Goal: Information Seeking & Learning: Check status

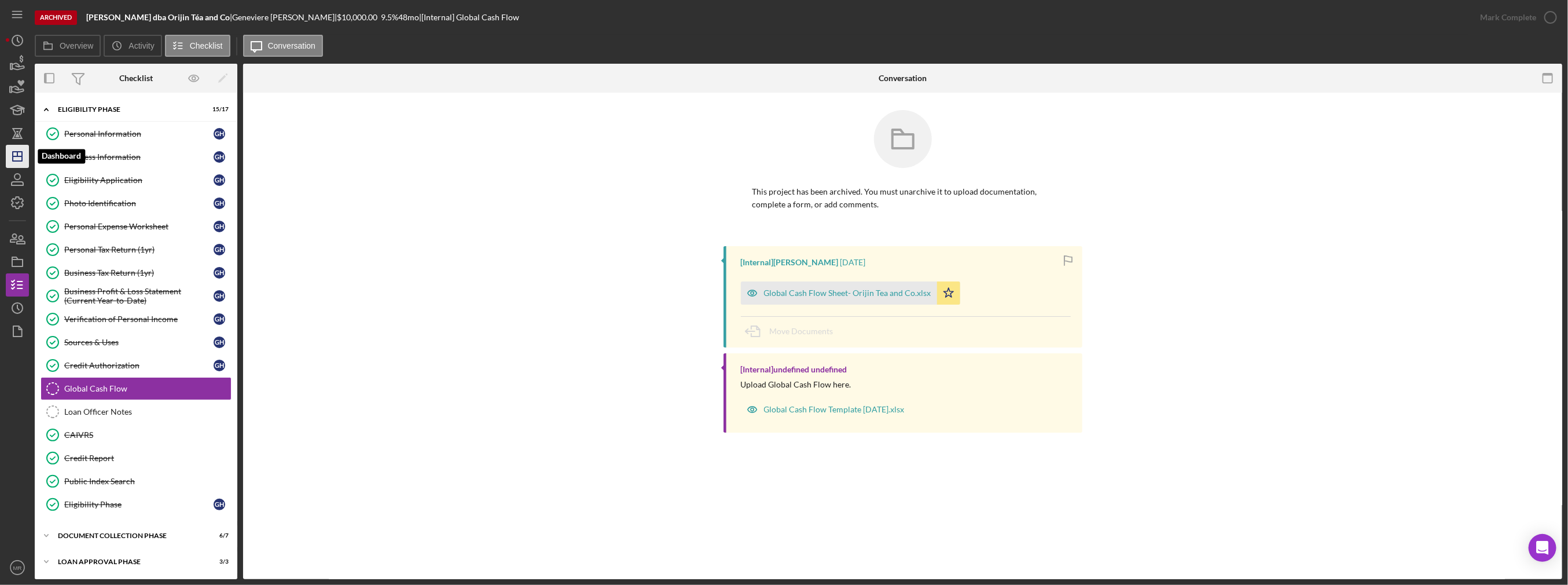
click at [18, 150] on icon "Icon/Dashboard" at bounding box center [17, 156] width 29 height 29
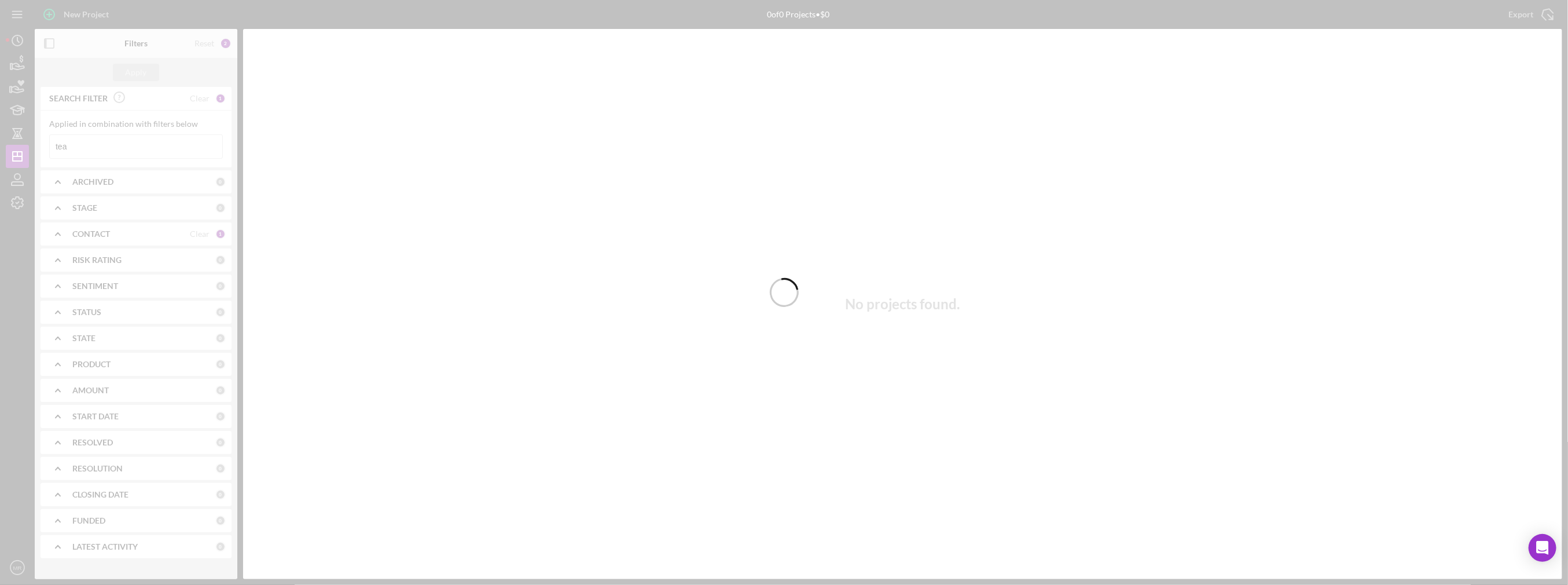
click at [125, 150] on div at bounding box center [784, 292] width 1568 height 585
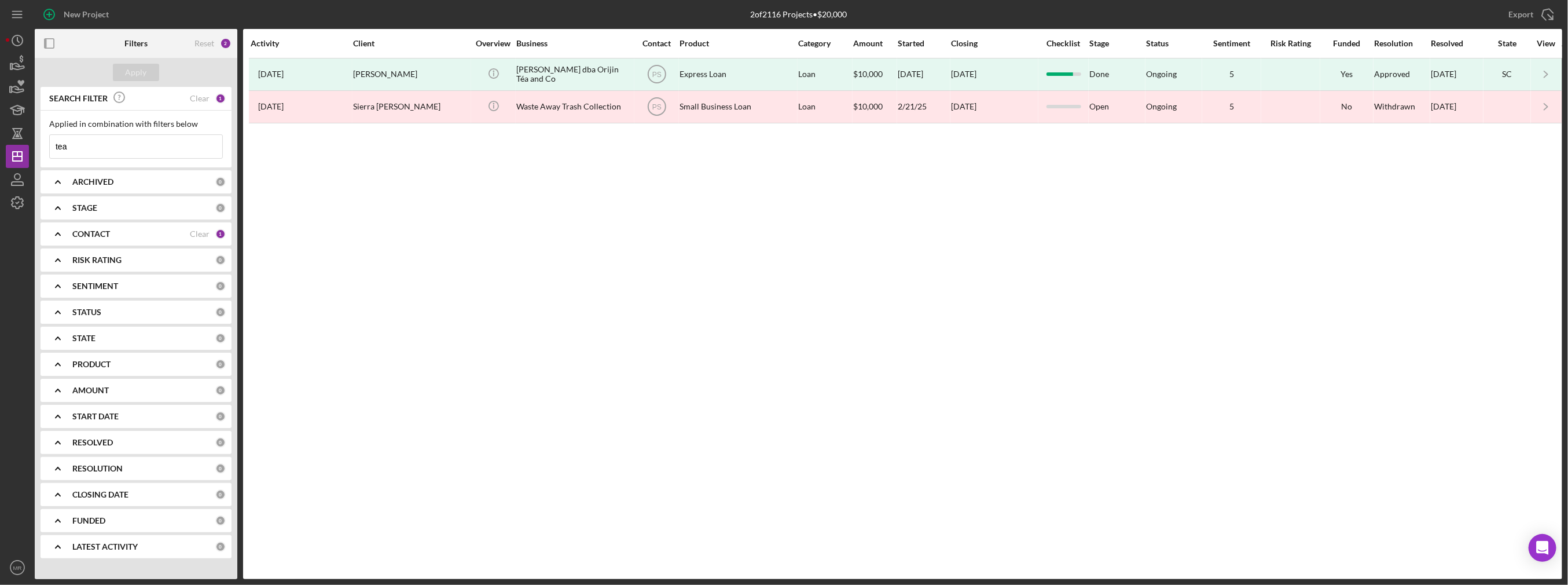
click at [129, 151] on input "tea" at bounding box center [136, 147] width 172 height 24
click at [116, 234] on div "CONTACT" at bounding box center [131, 234] width 118 height 9
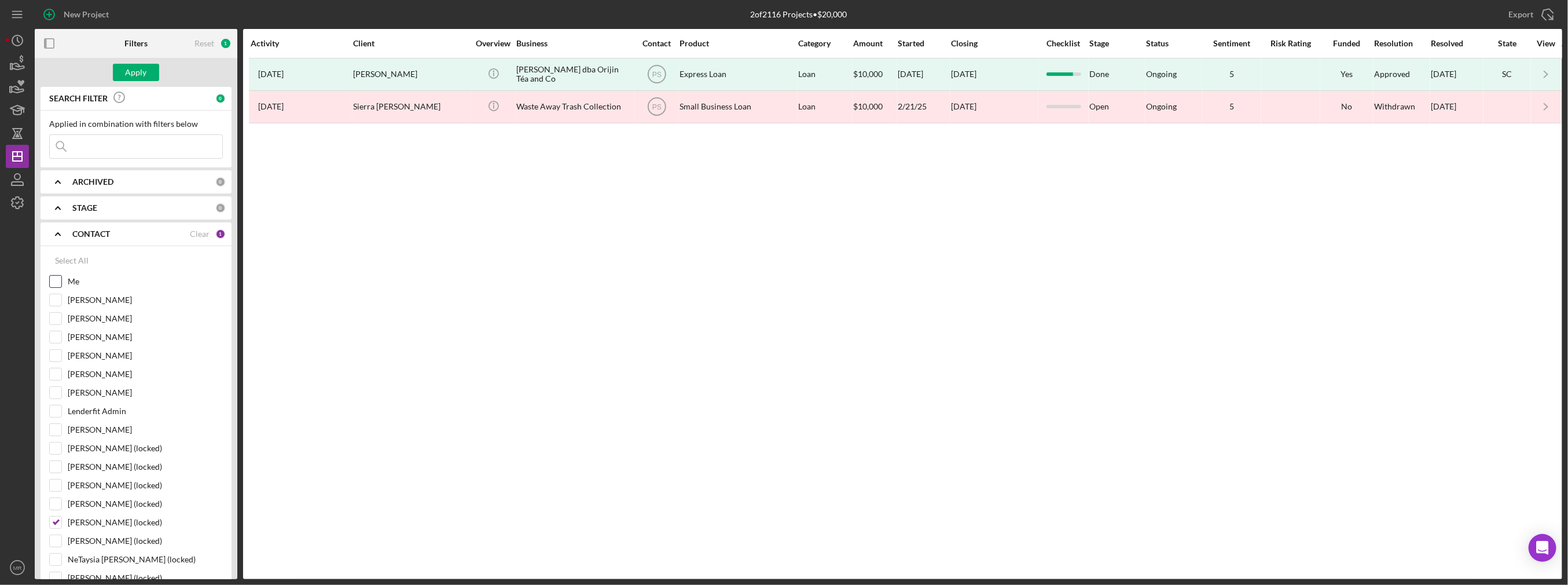
click at [76, 281] on label "Me" at bounding box center [145, 282] width 155 height 12
click at [61, 281] on input "Me" at bounding box center [56, 282] width 12 height 12
checkbox input "true"
click at [74, 518] on label "Philicia Sweeney (locked)" at bounding box center [145, 522] width 155 height 12
click at [61, 518] on input "Philicia Sweeney (locked)" at bounding box center [56, 522] width 12 height 12
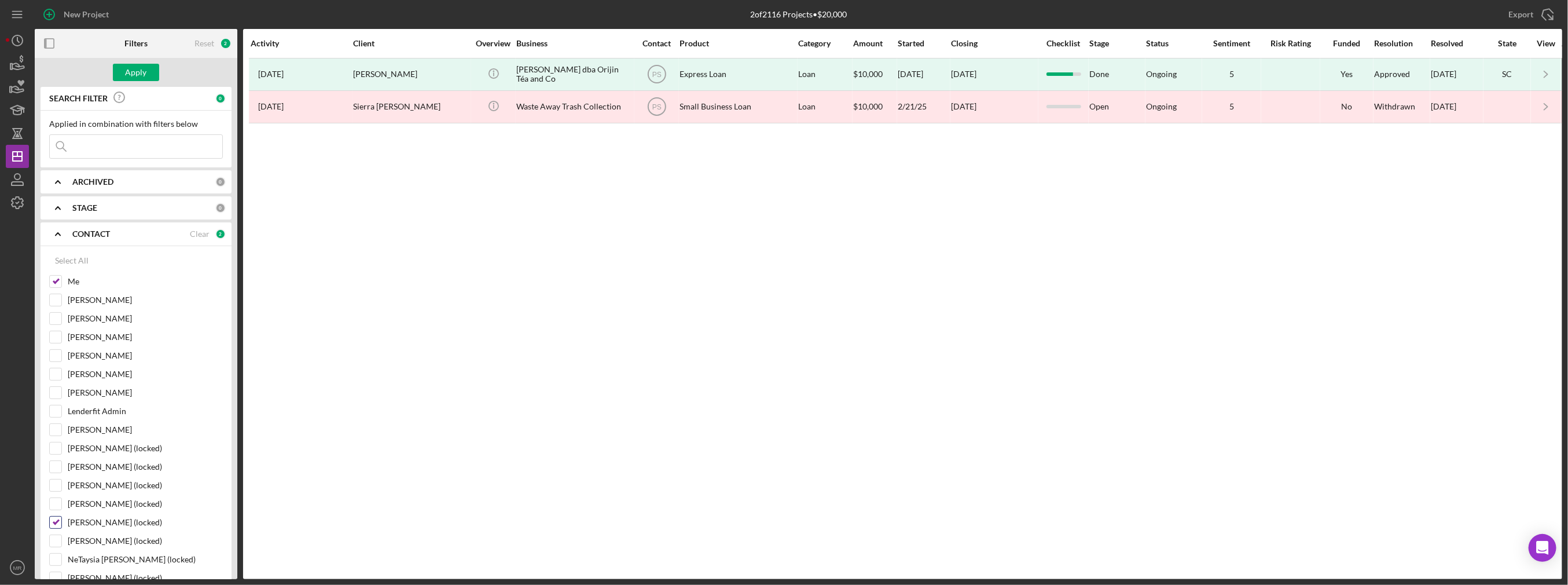
checkbox input "false"
click at [141, 67] on div "Apply" at bounding box center [136, 72] width 21 height 17
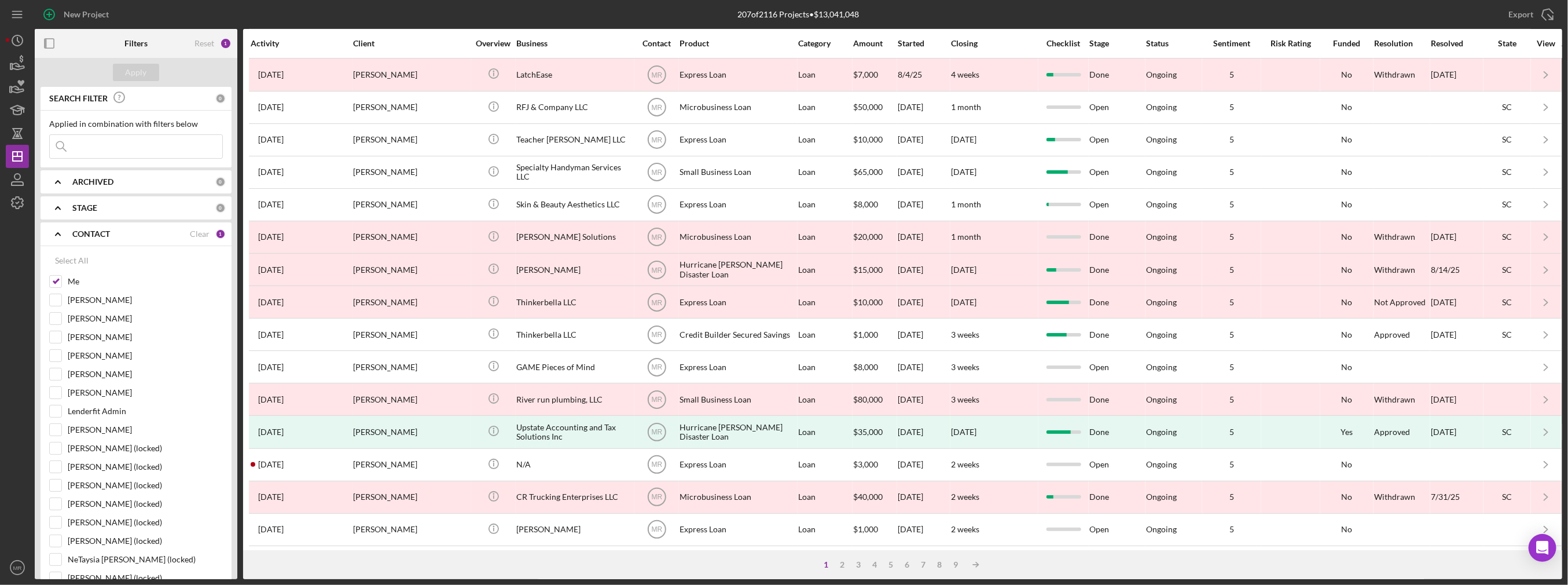
scroll to position [325, 0]
click at [103, 232] on b "CONTACT" at bounding box center [91, 234] width 38 height 9
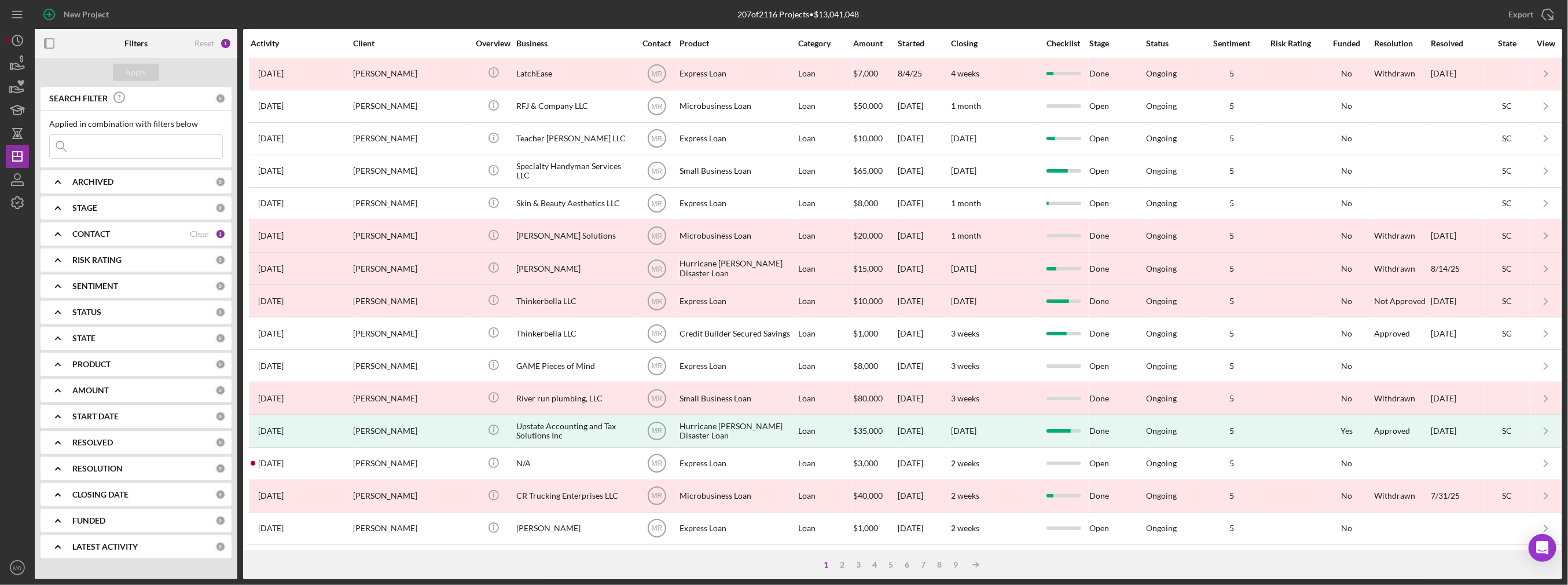
click at [120, 178] on div "ARCHIVED" at bounding box center [143, 182] width 143 height 9
click at [86, 225] on label "Active" at bounding box center [145, 229] width 155 height 12
click at [61, 225] on input "Active" at bounding box center [56, 229] width 12 height 12
checkbox input "true"
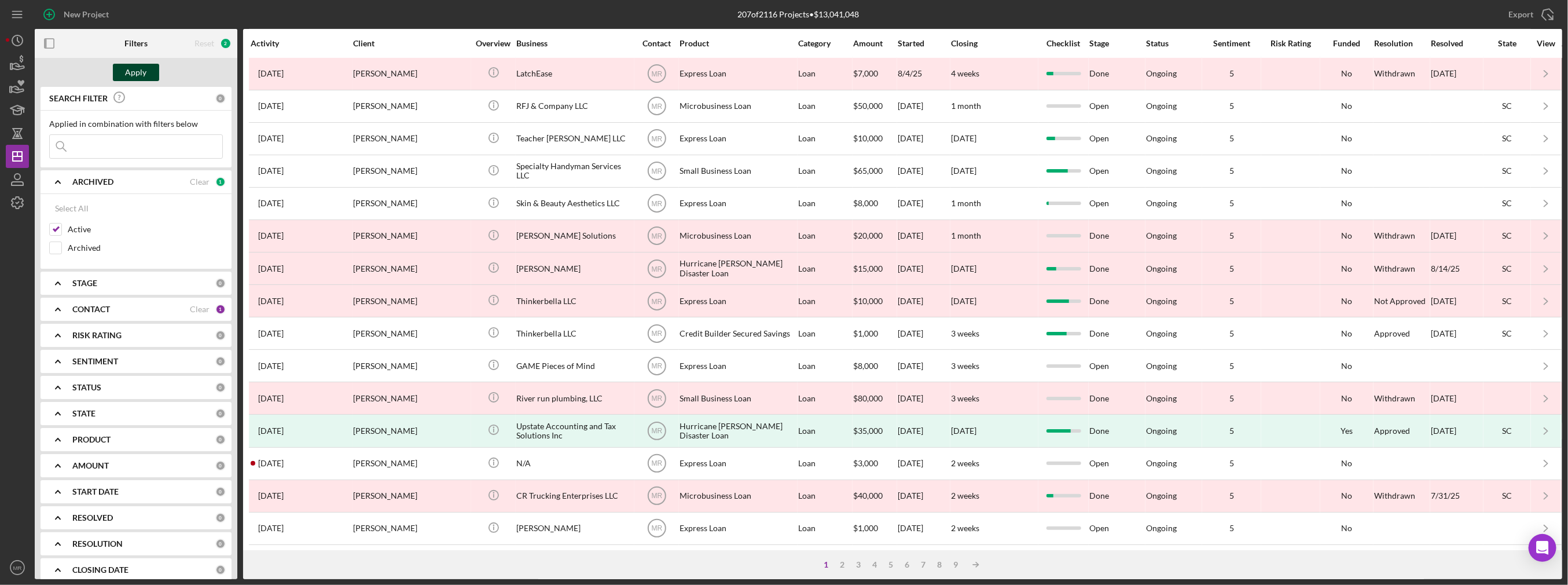
click at [154, 67] on button "Apply" at bounding box center [136, 72] width 46 height 17
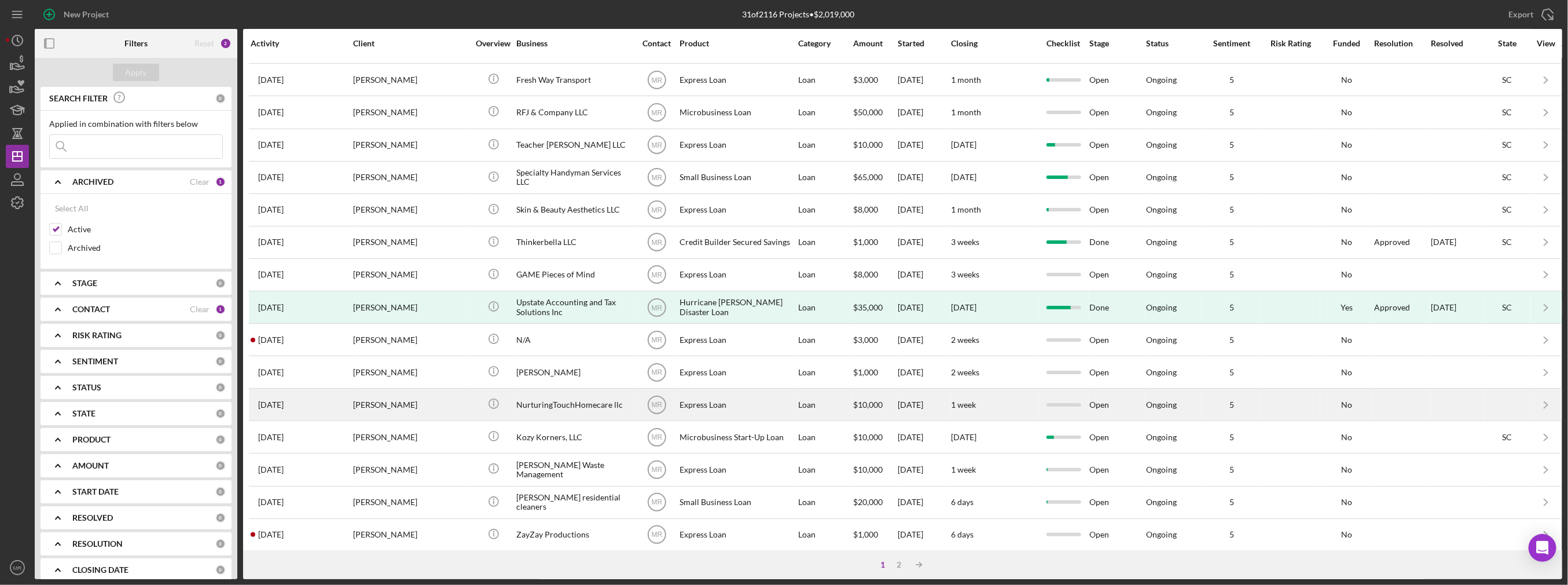
scroll to position [267, 0]
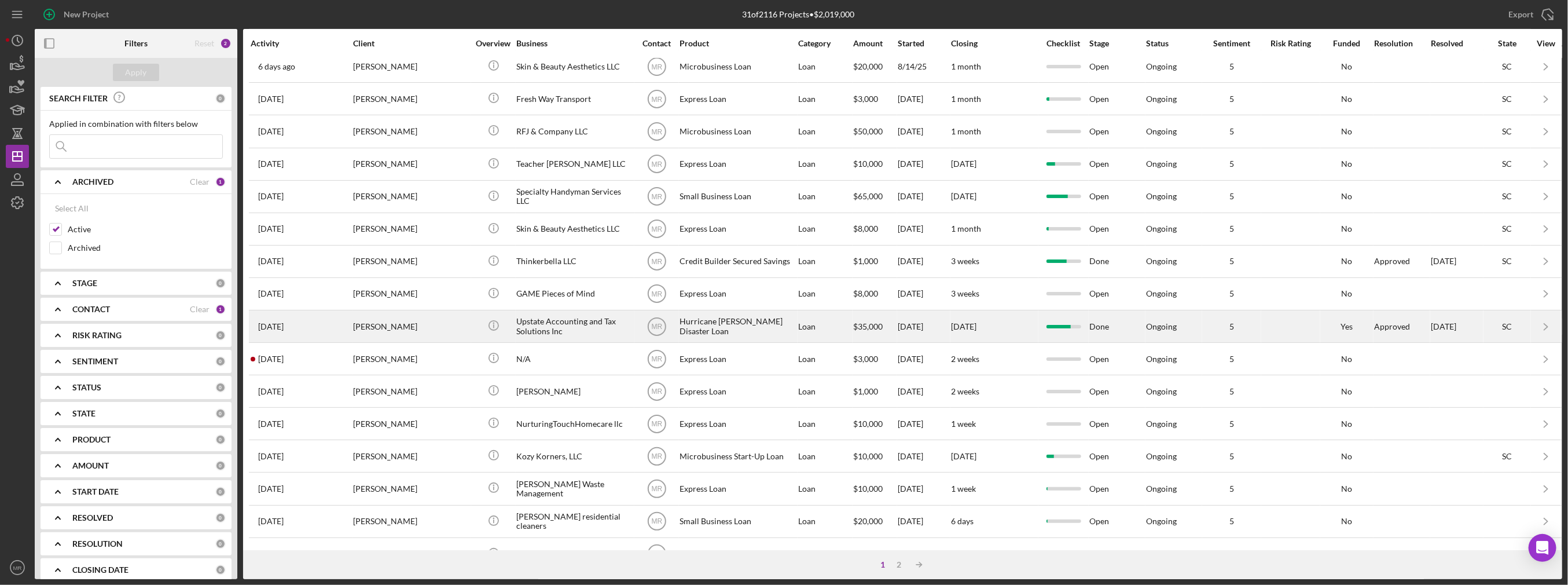
click at [566, 325] on div "Upstate Accounting and Tax Solutions Inc" at bounding box center [574, 326] width 116 height 31
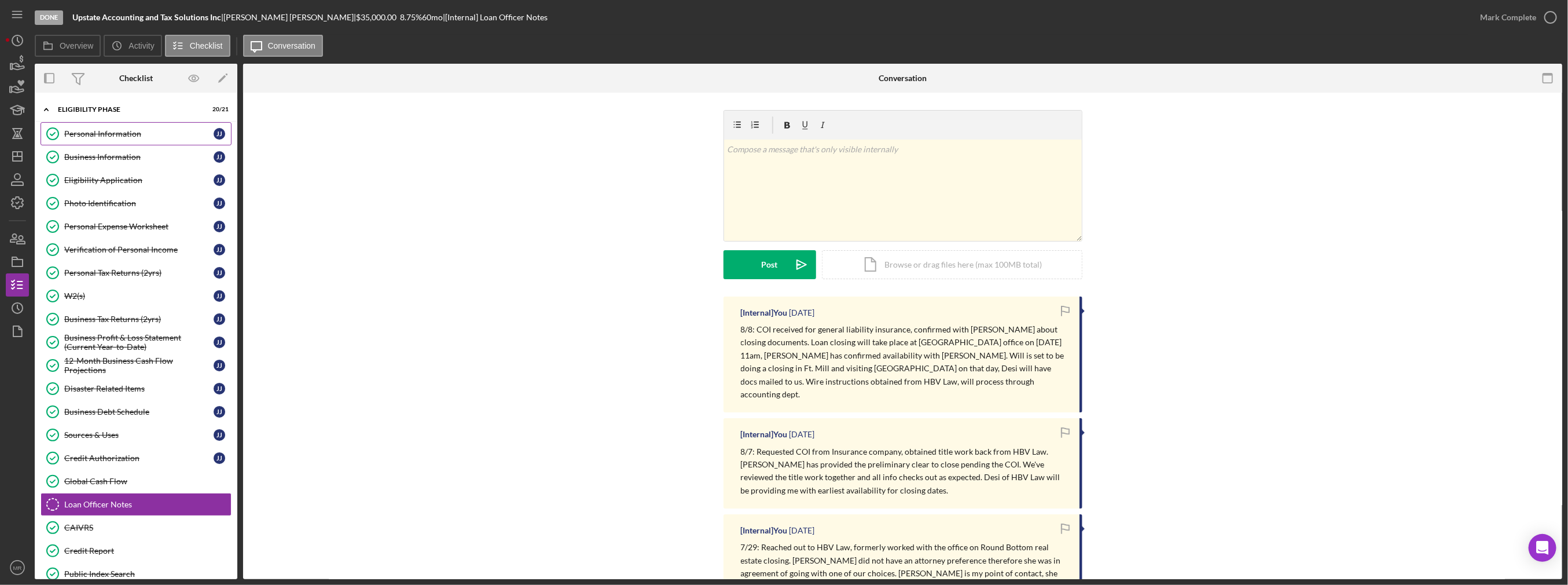
click at [125, 128] on link "Personal Information Personal Information J J" at bounding box center [136, 134] width 191 height 24
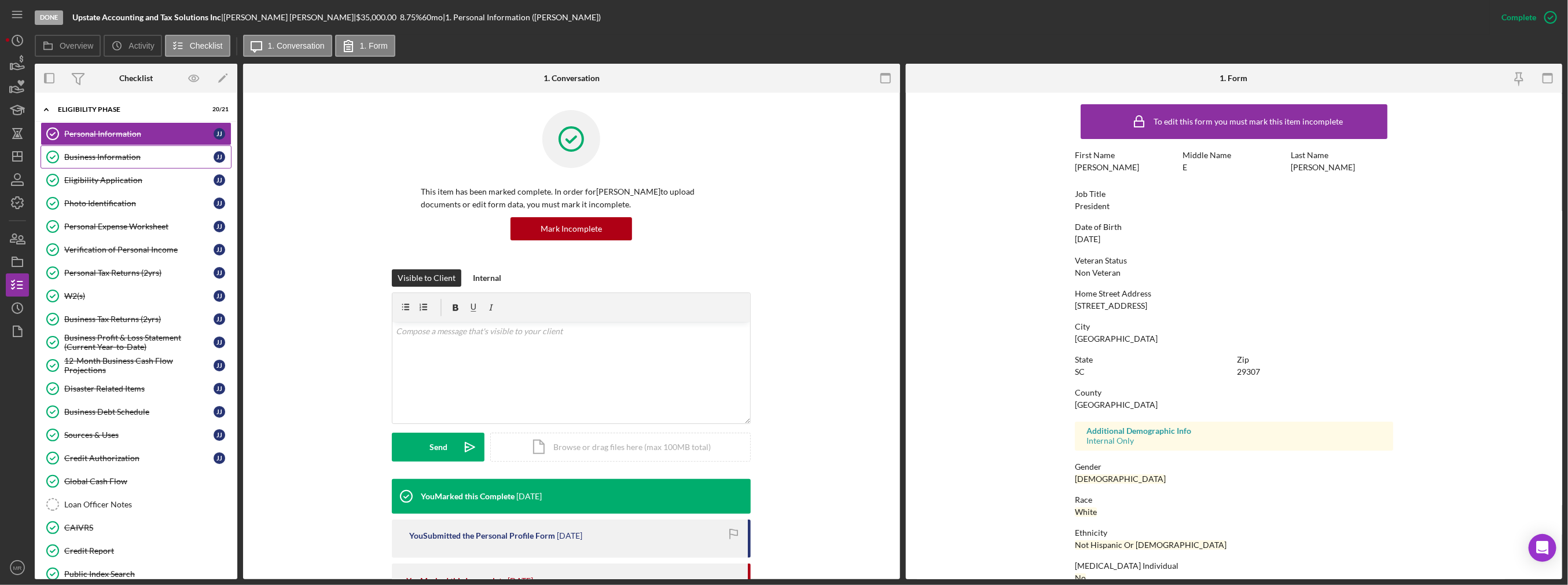
click at [143, 156] on div "Business Information" at bounding box center [139, 157] width 150 height 9
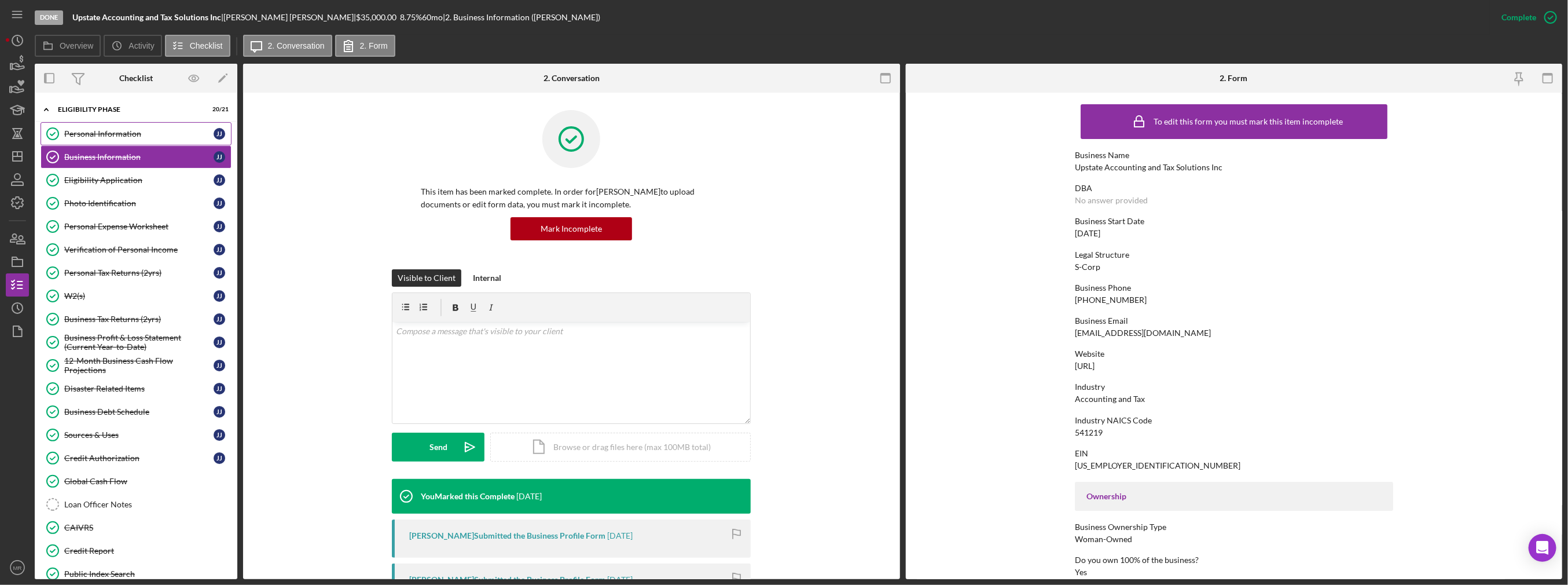
click at [147, 132] on div "Personal Information" at bounding box center [139, 134] width 150 height 9
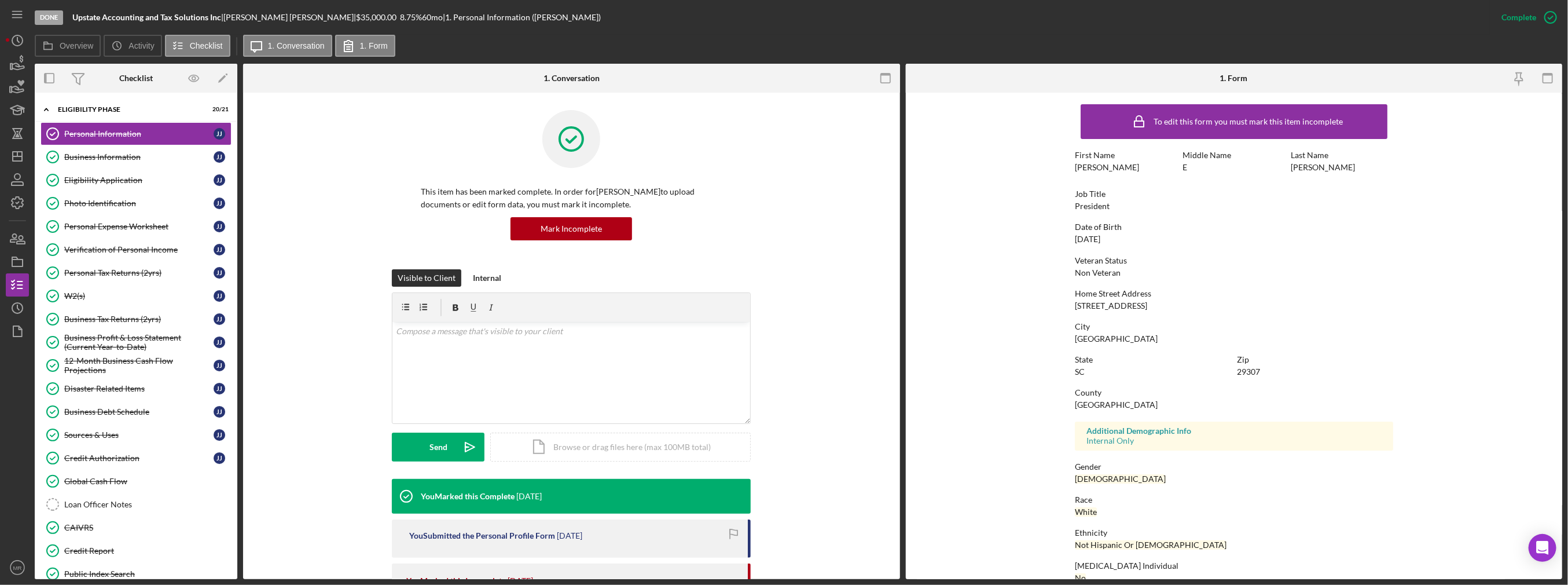
click at [1100, 309] on div "100 Eastway Dr" at bounding box center [1111, 306] width 72 height 9
copy div "100 Eastway Dr"
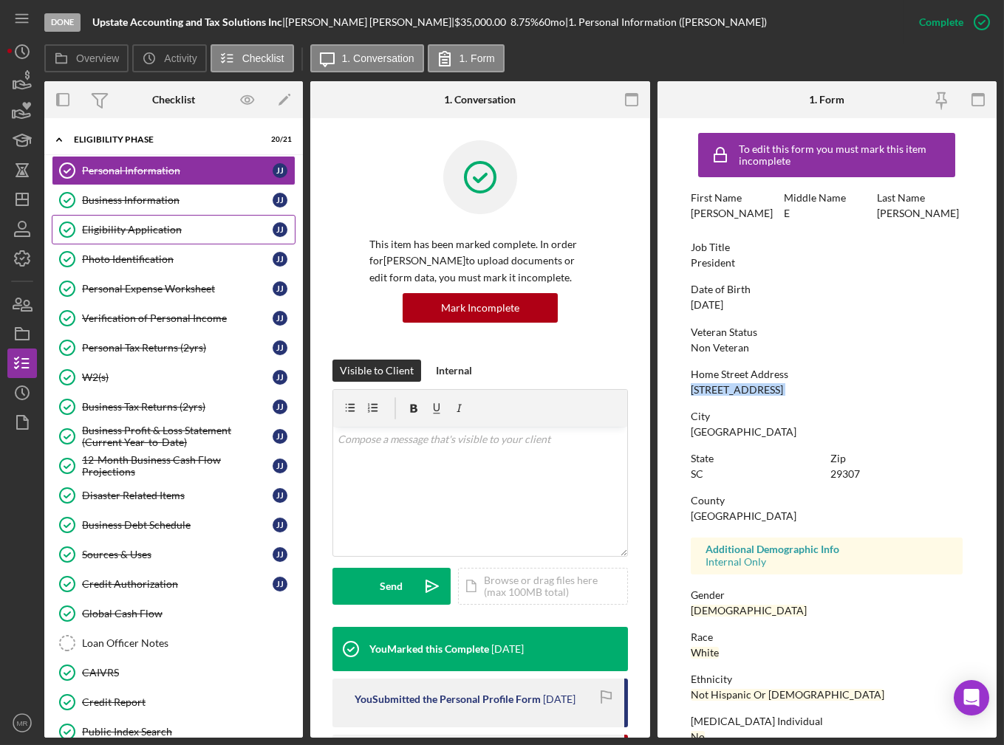
click at [141, 221] on link "Eligibility Application Eligibility Application J J" at bounding box center [174, 230] width 244 height 30
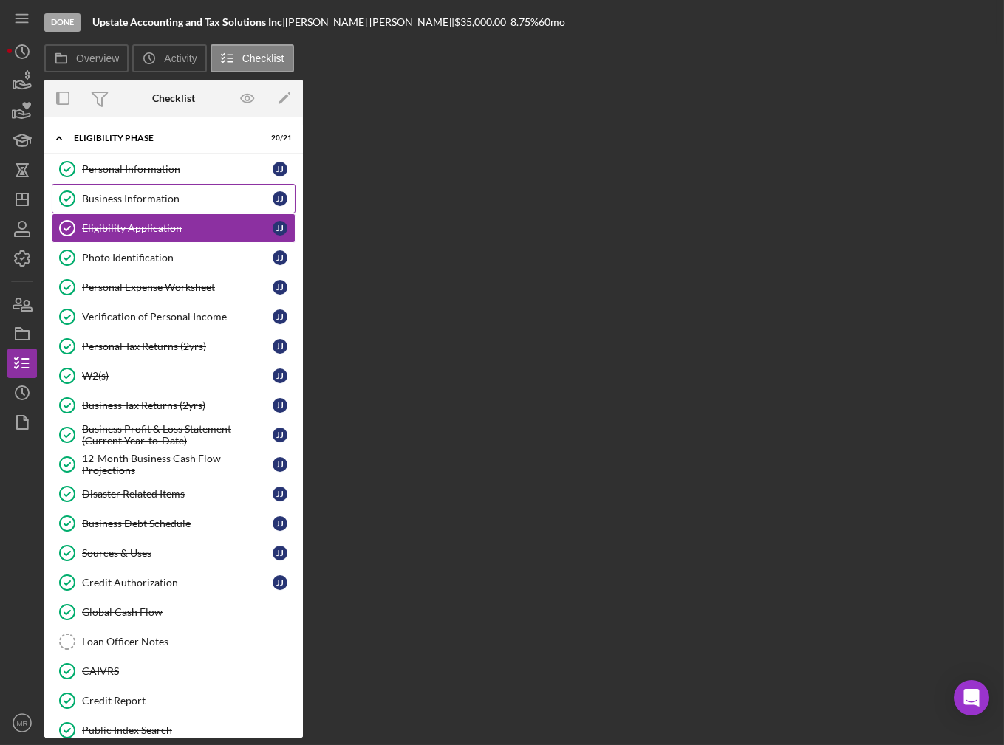
click at [136, 195] on div "Business Information" at bounding box center [177, 199] width 191 height 12
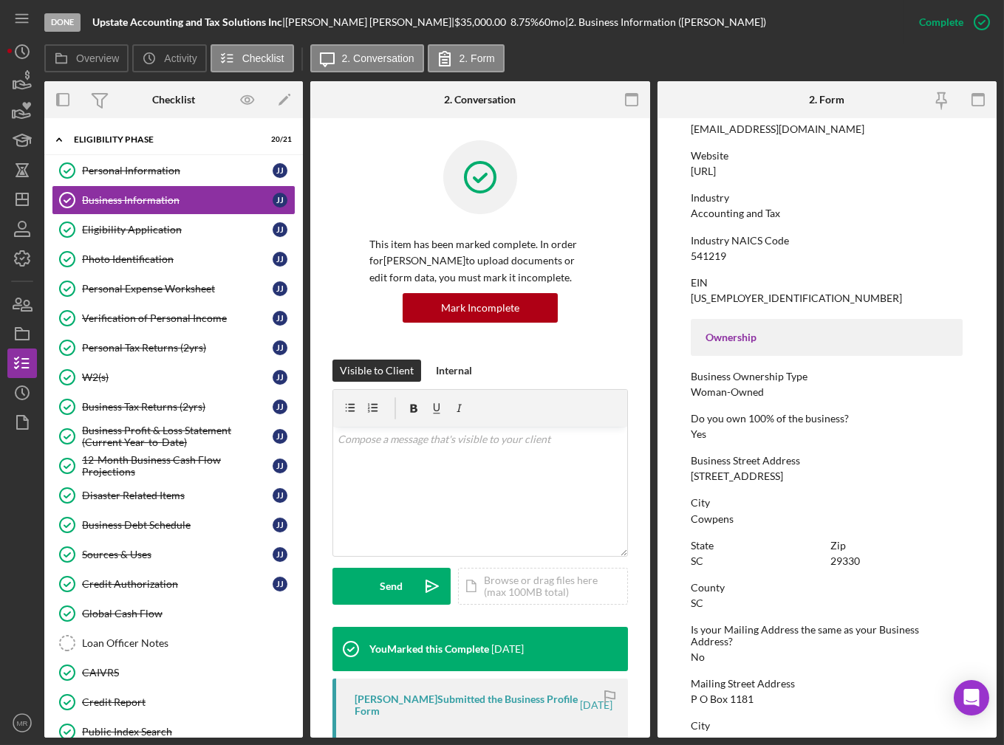
scroll to position [517, 0]
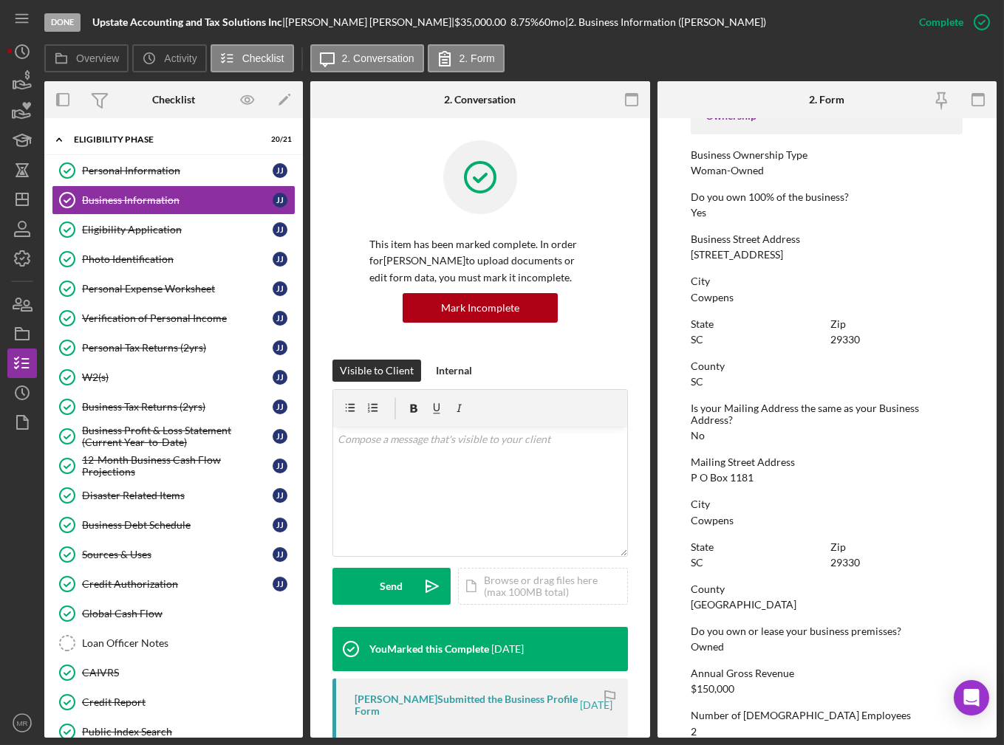
click at [734, 256] on div "116 Battleground Road" at bounding box center [737, 255] width 92 height 12
copy div "116 Battleground Road"
click at [13, 386] on icon "Icon/History" at bounding box center [22, 393] width 37 height 37
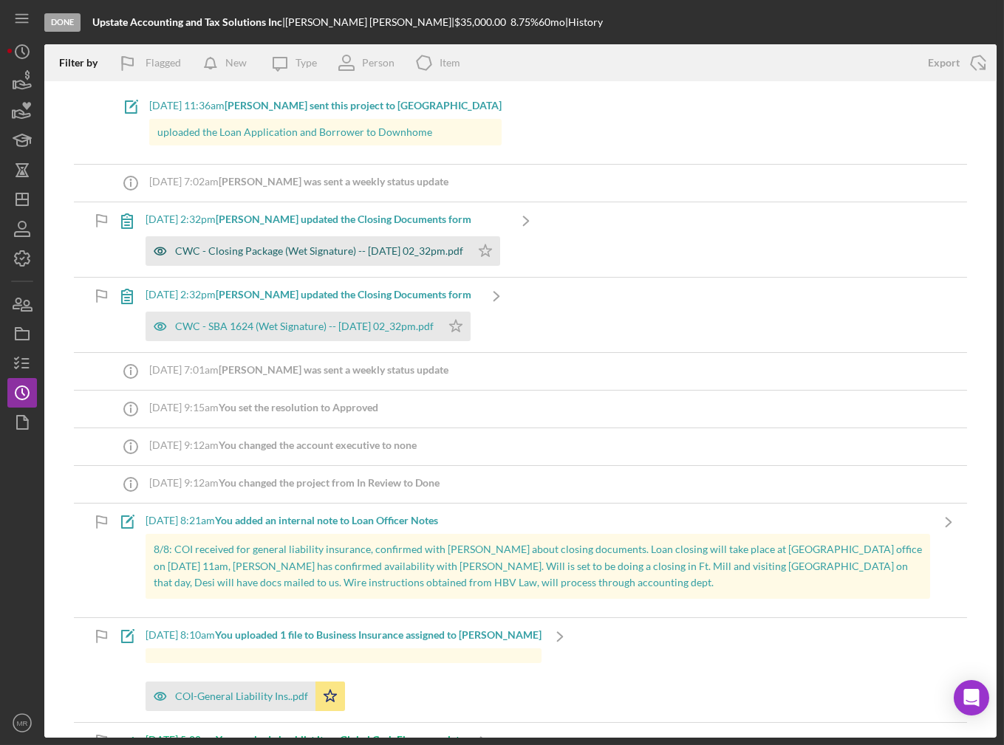
click at [280, 254] on div "CWC - Closing Package (Wet Signature) -- 2025-08-11 02_32pm.pdf" at bounding box center [319, 251] width 288 height 12
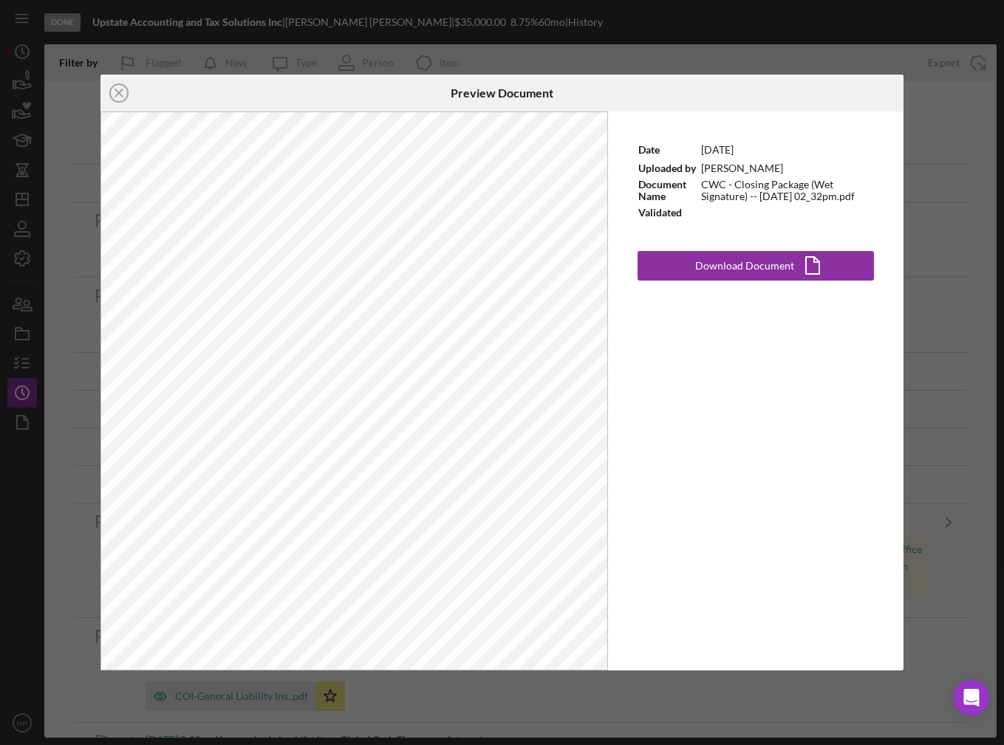
click at [969, 218] on div "Icon/Close Preview Document Date 8/11/2025 Uploaded by Lindsay Neal Document Na…" at bounding box center [502, 372] width 1004 height 745
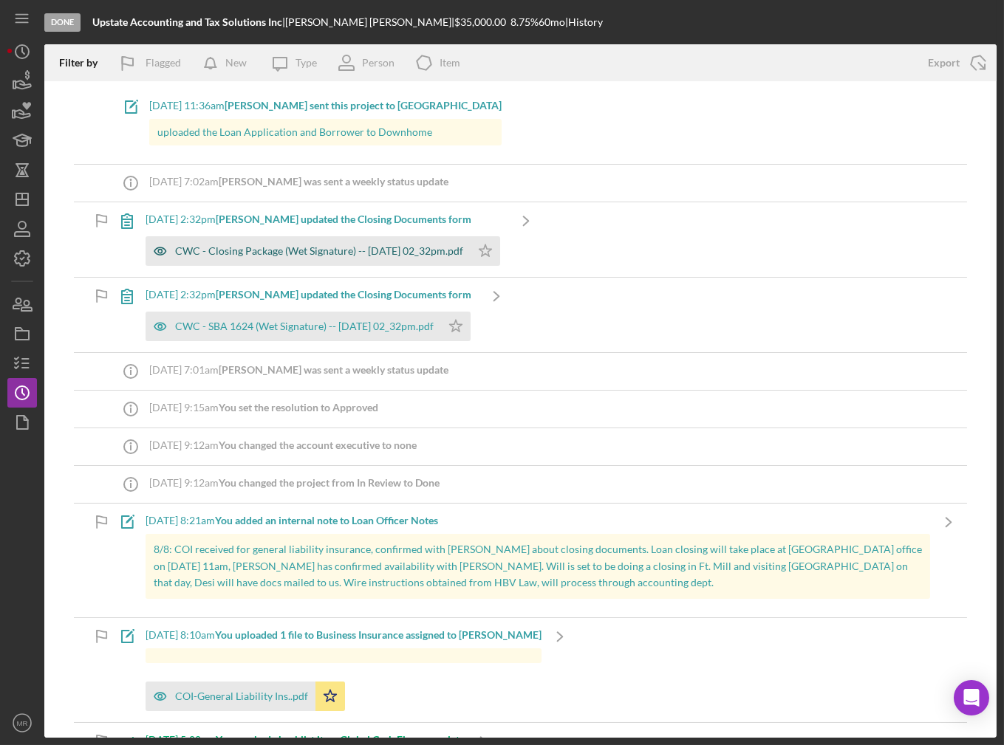
click at [297, 247] on div "CWC - Closing Package (Wet Signature) -- 2025-08-11 02_32pm.pdf" at bounding box center [319, 251] width 288 height 12
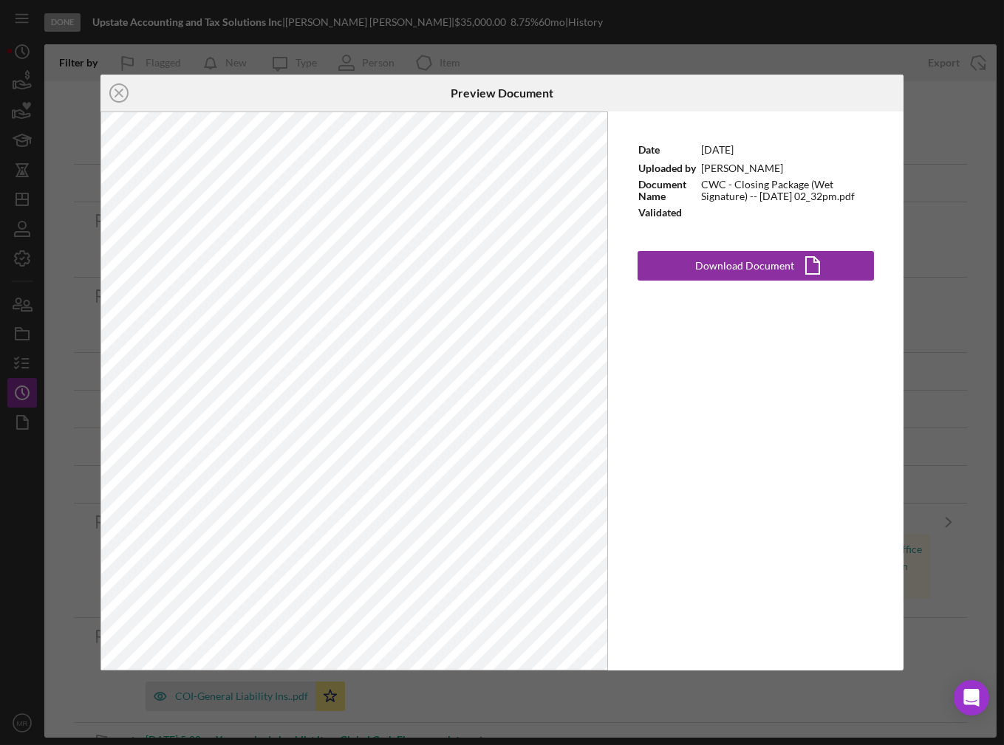
click at [878, 55] on div "Icon/Close Preview Document Date 8/11/2025 Uploaded by Lindsay Neal Document Na…" at bounding box center [502, 372] width 1004 height 745
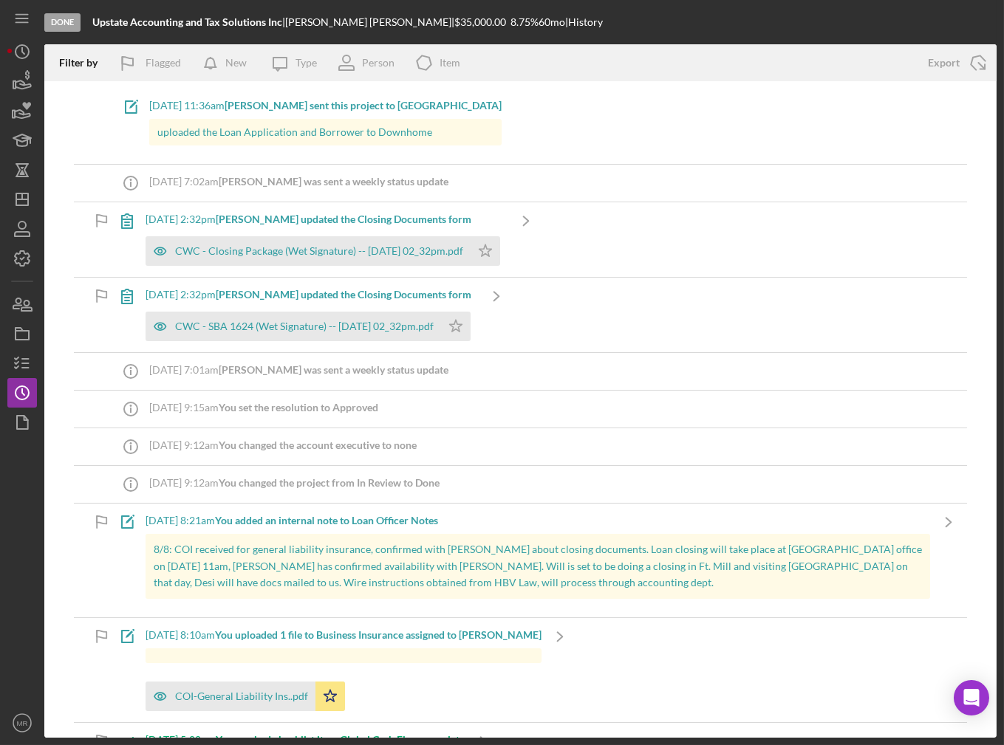
click at [588, 118] on div "Icon/Note 8/20/2025 at 11:36am Lindsay N. sent this project to Downhome uploade…" at bounding box center [520, 126] width 893 height 75
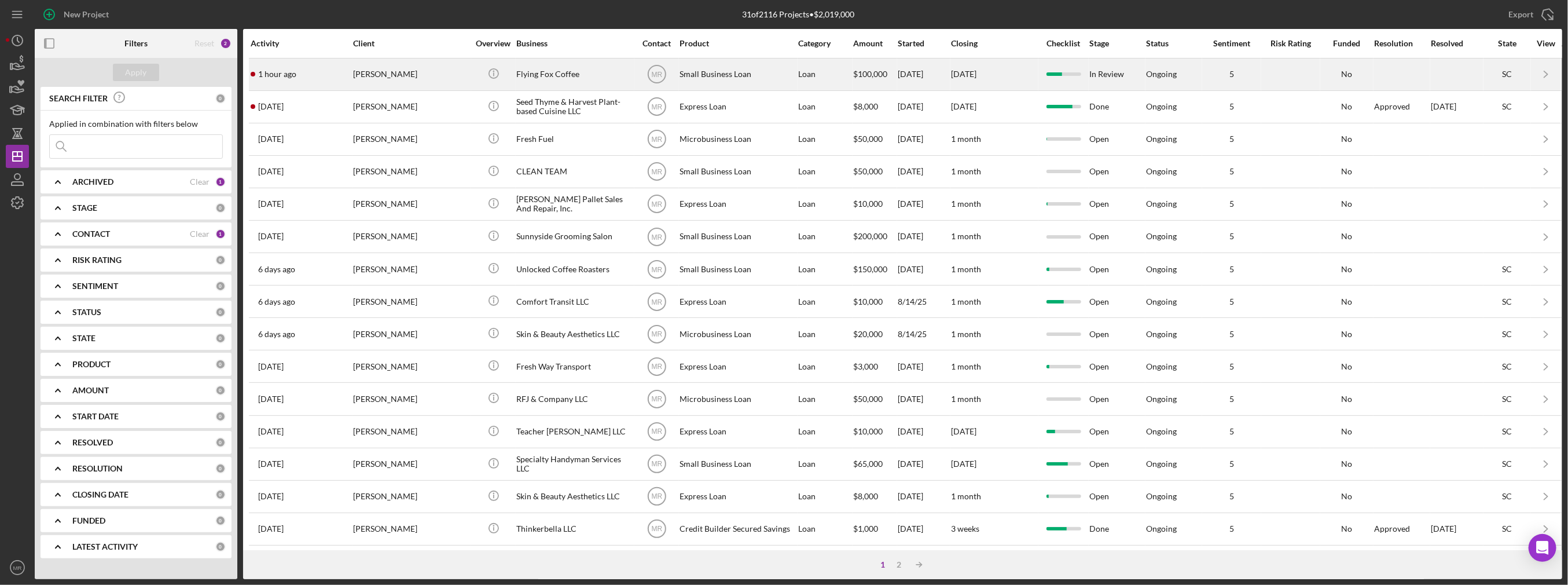
click at [444, 80] on div "[PERSON_NAME]" at bounding box center [411, 74] width 116 height 31
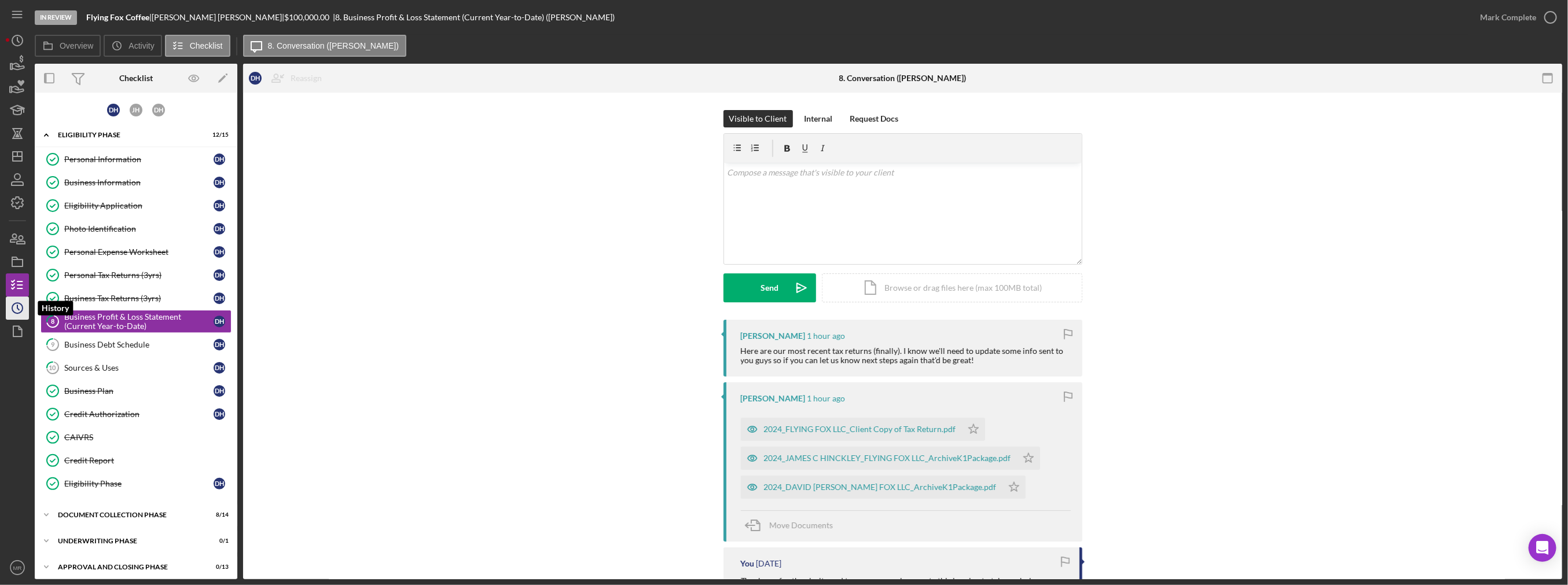
click at [9, 311] on icon "Icon/History" at bounding box center [17, 308] width 29 height 29
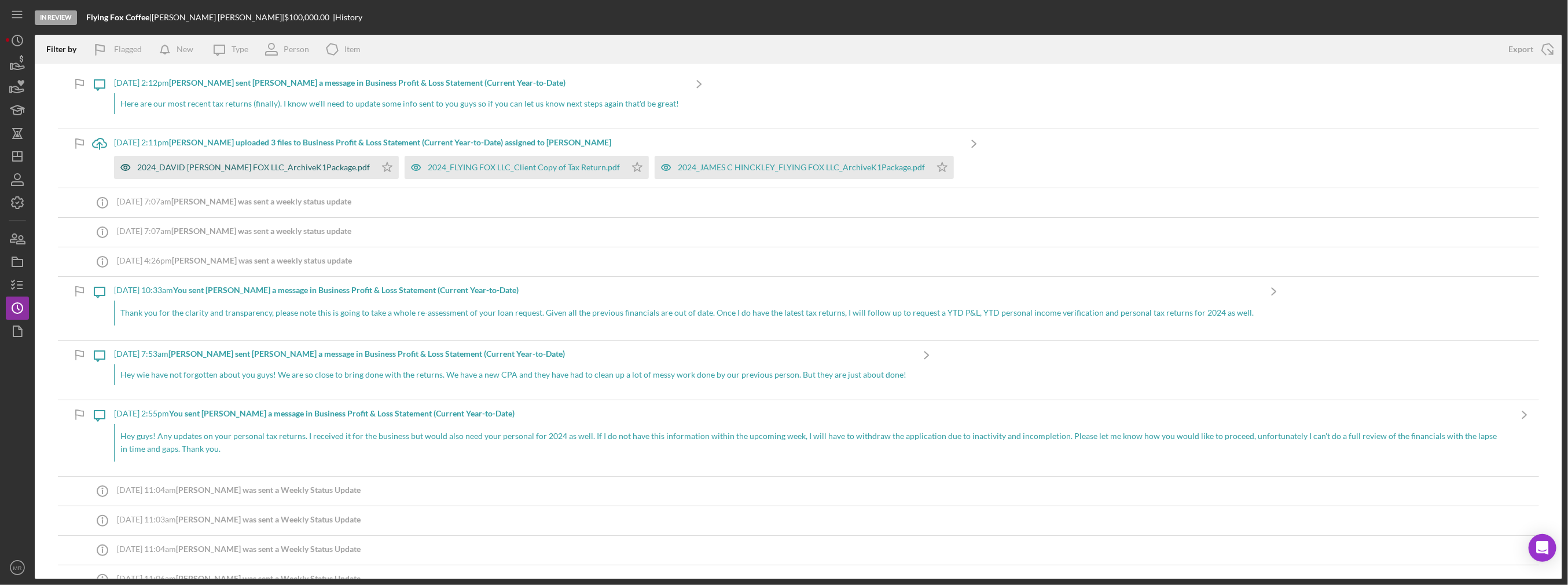
click at [176, 167] on div "2024_DAVID [PERSON_NAME] FOX LLC_ArchiveK1Package.pdf" at bounding box center [253, 168] width 233 height 9
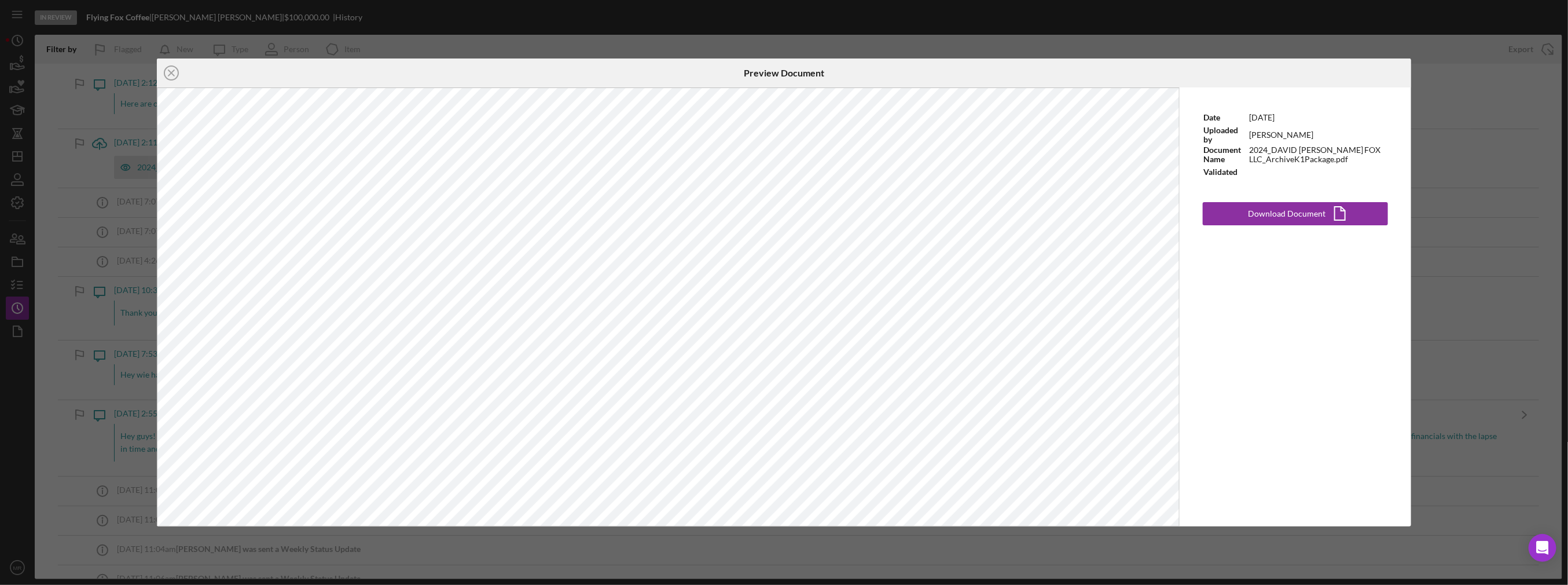
click at [786, 259] on div "Icon/Close Preview Document Date [DATE] Uploaded by [PERSON_NAME] Document Name…" at bounding box center [784, 292] width 1568 height 585
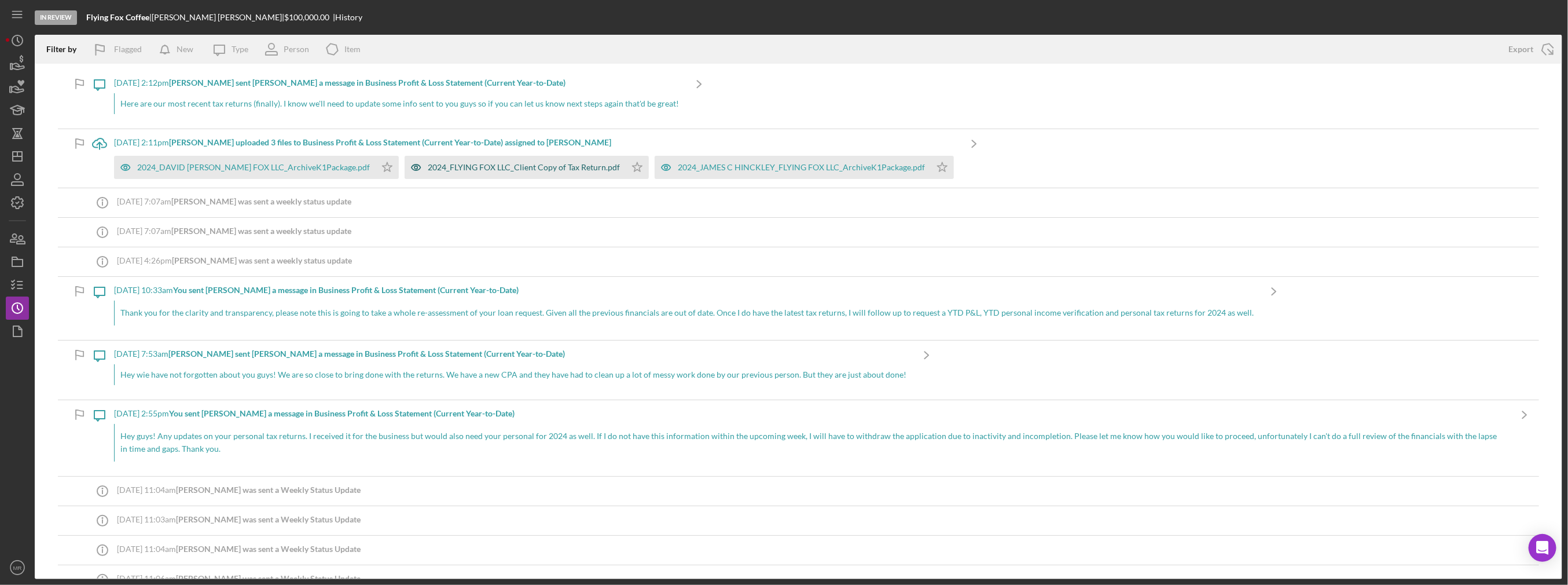
click at [534, 173] on div "2024_FLYING FOX LLC_Client Copy of Tax Return.pdf" at bounding box center [515, 168] width 221 height 24
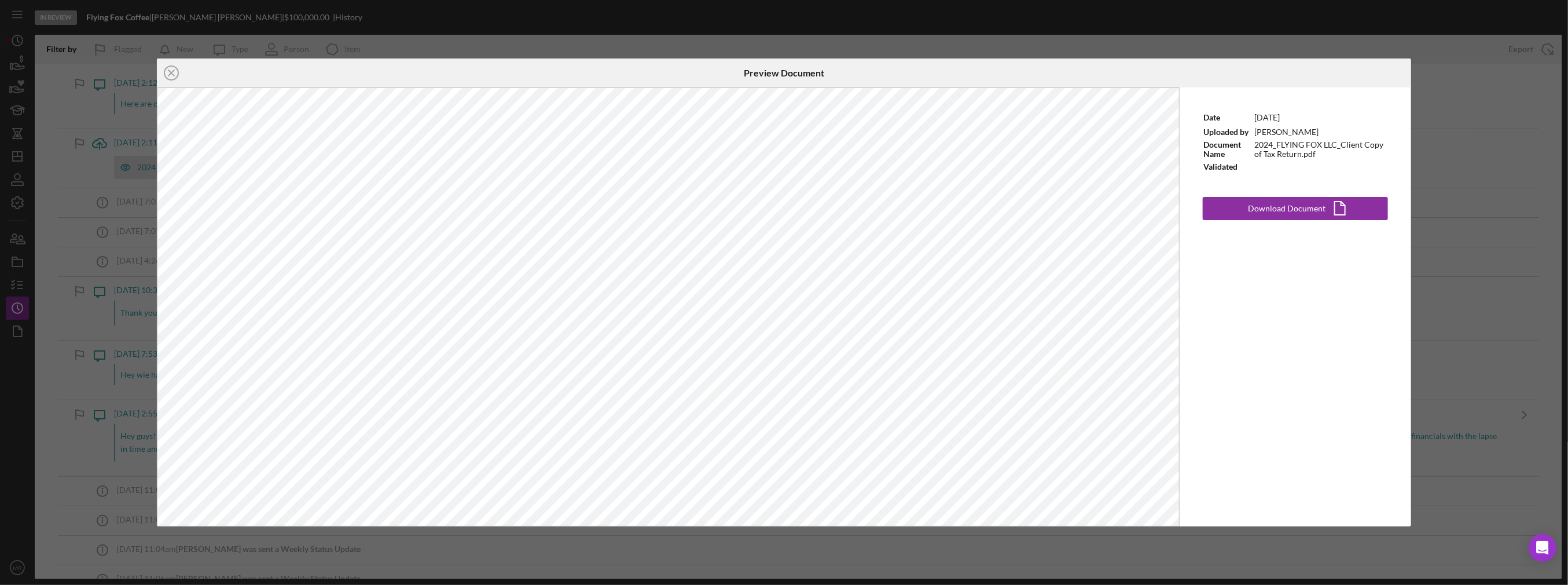
click at [786, 351] on div "Icon/Close Preview Document Date [DATE] Uploaded by [PERSON_NAME] Document Name…" at bounding box center [784, 292] width 1568 height 585
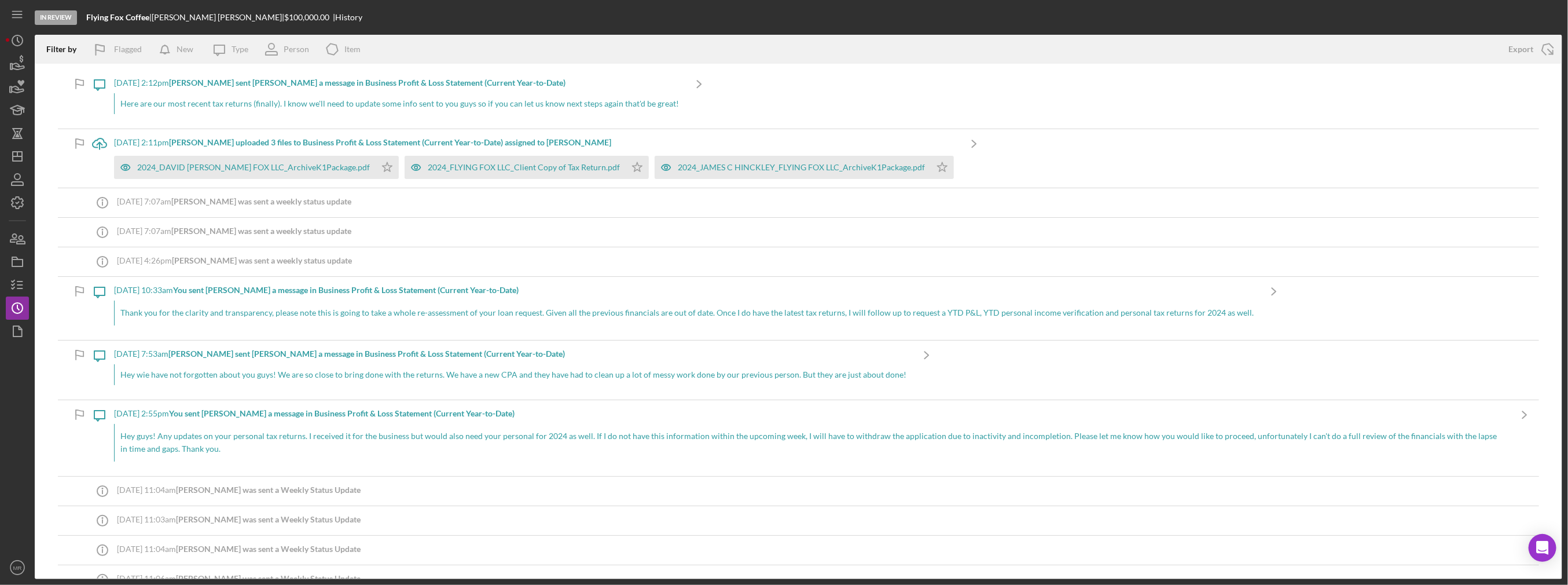
click at [786, 180] on div "[DATE] 2:11pm [PERSON_NAME] uploaded 3 files to Business Profit & Loss Statemen…" at bounding box center [537, 158] width 846 height 59
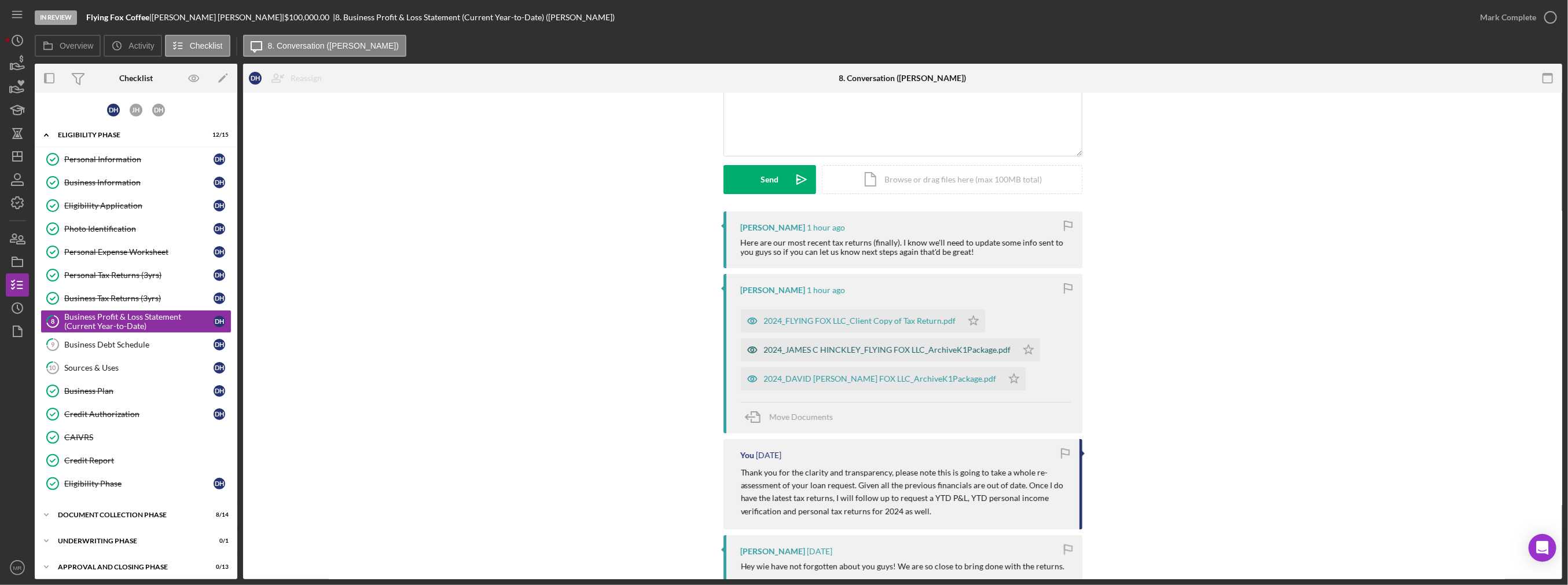
scroll to position [116, 0]
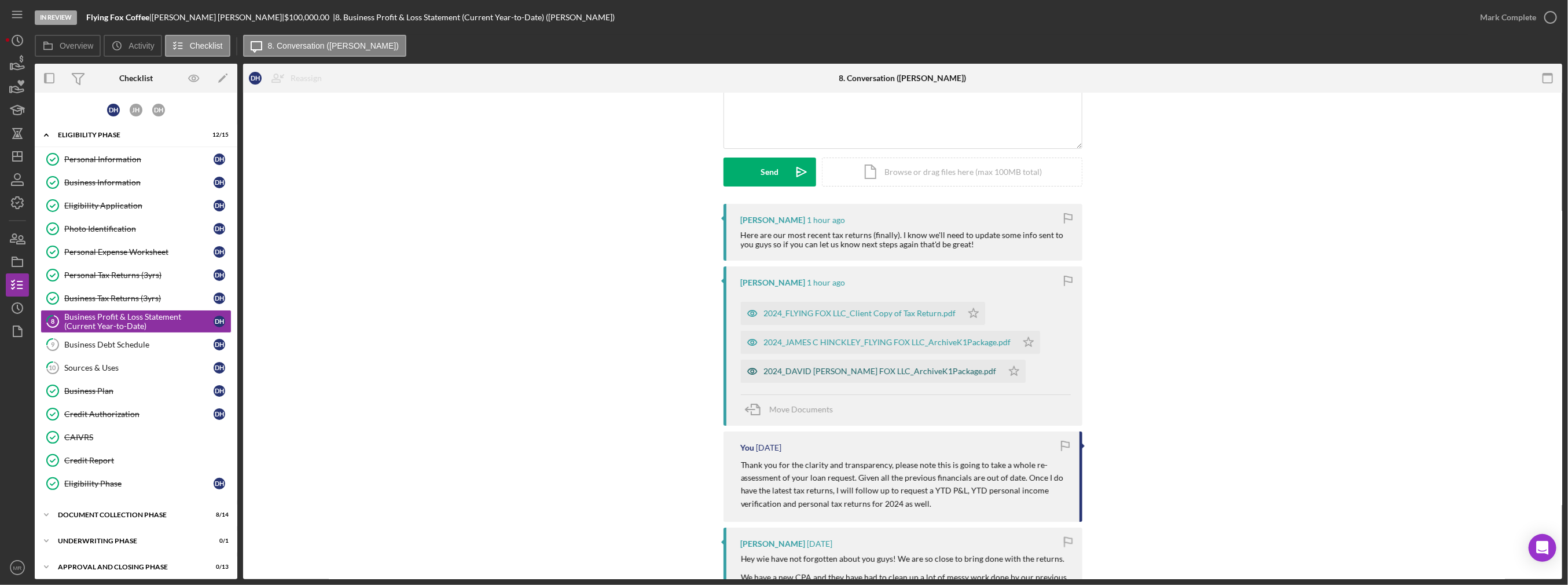
click at [786, 369] on div "2024_DAVID [PERSON_NAME] FOX LLC_ArchiveK1Package.pdf" at bounding box center [880, 372] width 233 height 9
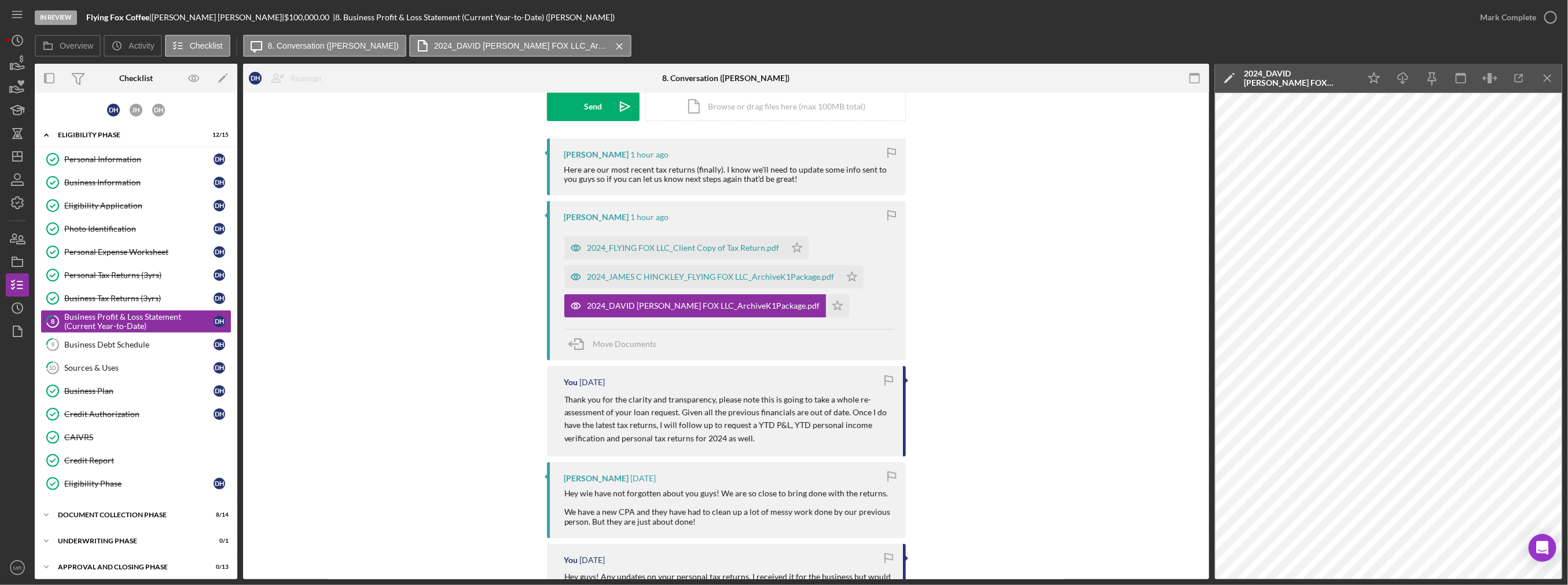
scroll to position [0, 0]
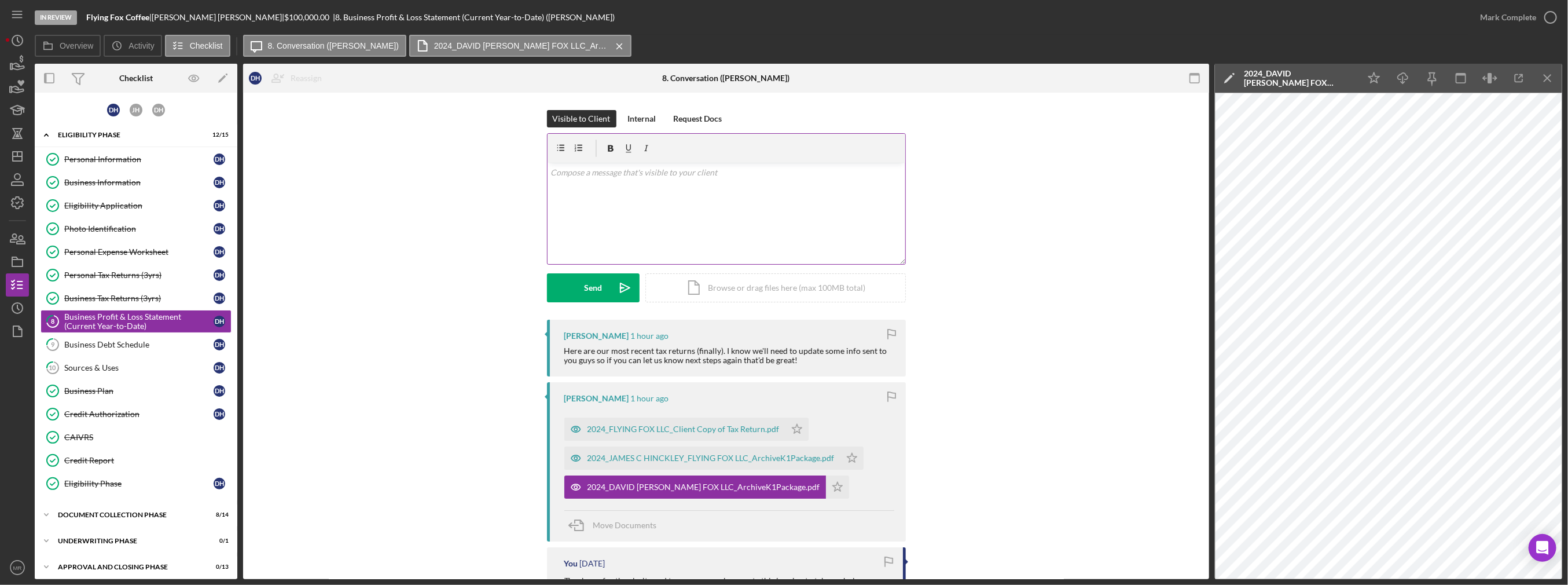
click at [690, 216] on div "v Color teal Color pink Remove color Add row above Add row below Add column bef…" at bounding box center [726, 213] width 358 height 101
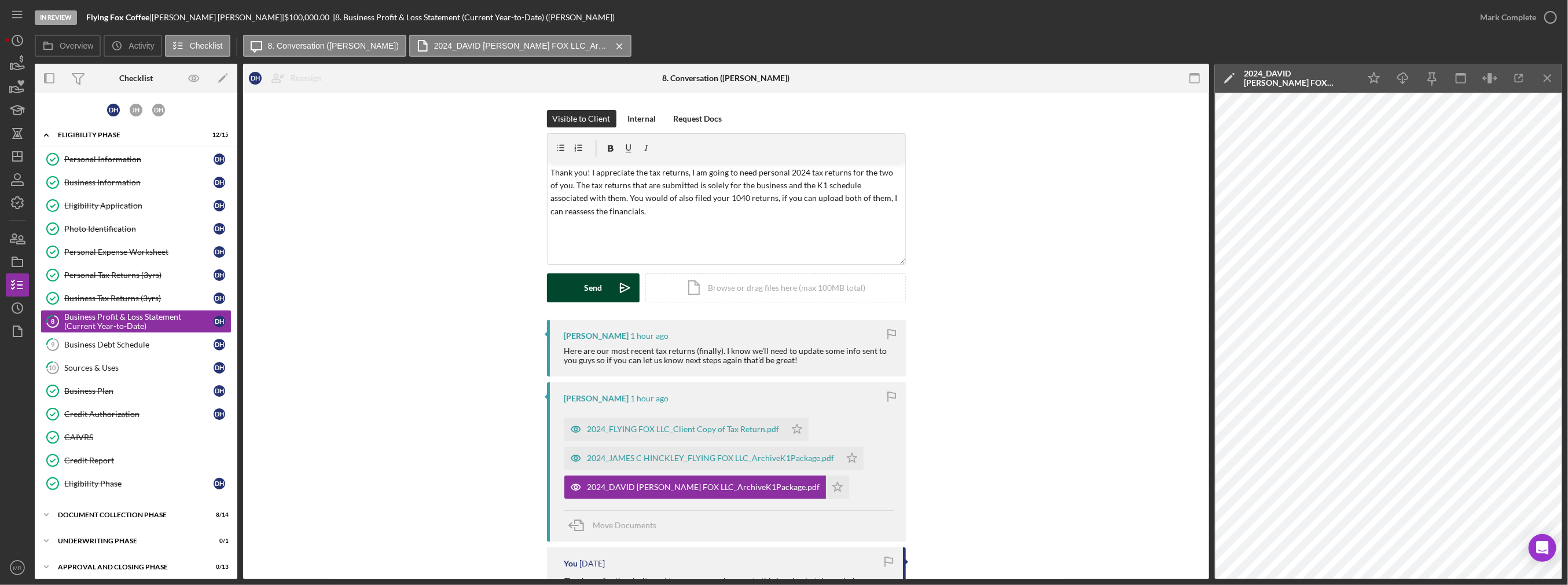
click at [573, 284] on button "Send Icon/icon-invite-send" at bounding box center [593, 288] width 92 height 29
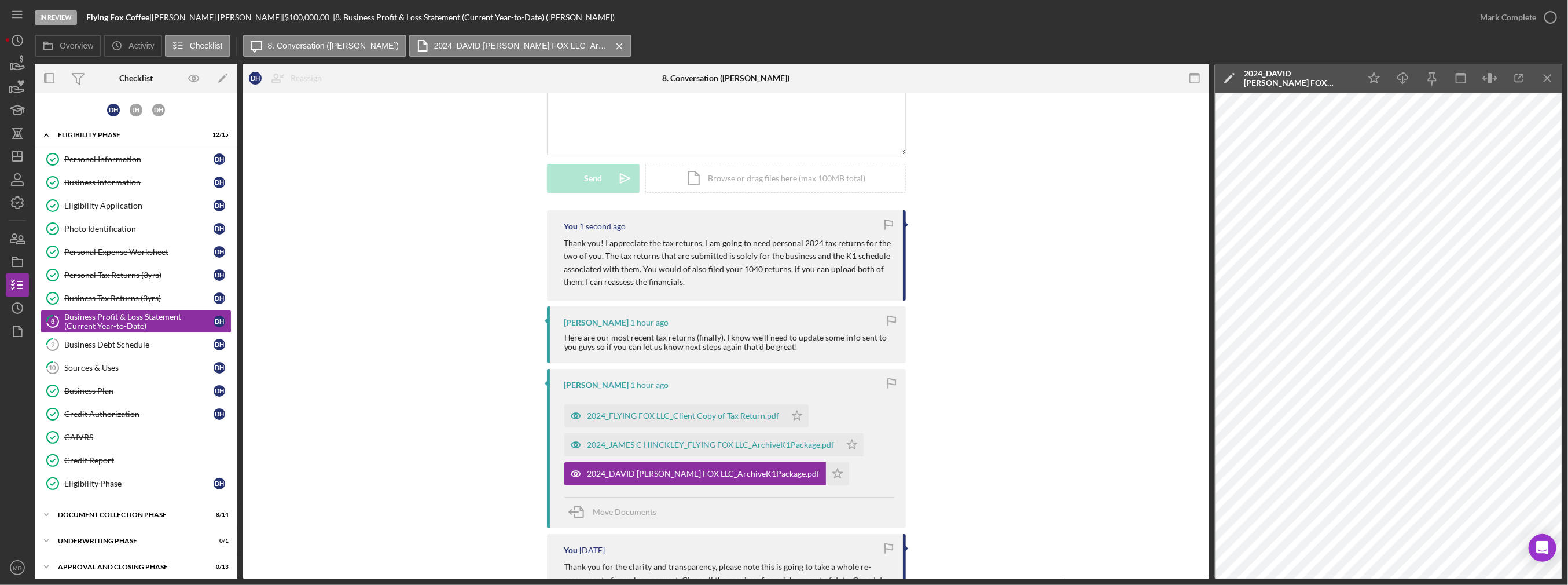
scroll to position [116, 0]
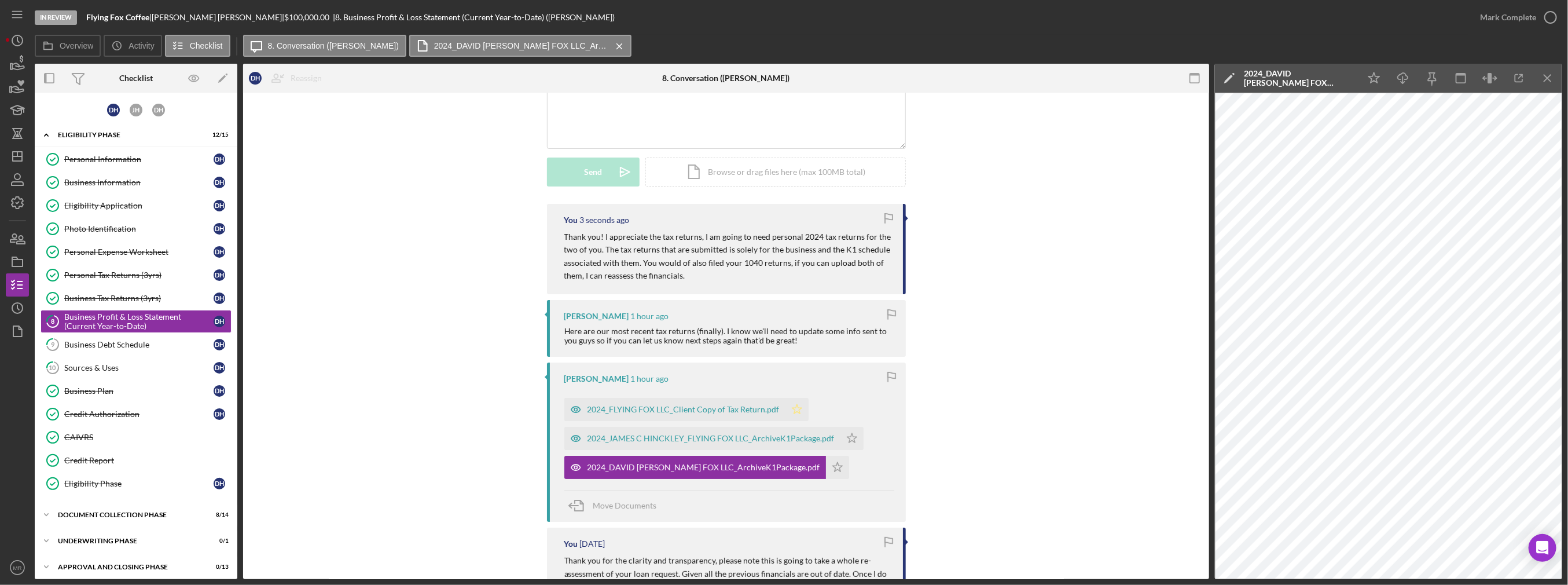
click at [786, 409] on icon "Icon/Star" at bounding box center [797, 410] width 24 height 24
click at [786, 436] on icon "Icon/Star" at bounding box center [853, 438] width 24 height 24
click at [786, 469] on icon "Icon/Star" at bounding box center [838, 467] width 24 height 24
click at [662, 412] on div "2024_FLYING FOX LLC_Client Copy of Tax Return.pdf" at bounding box center [683, 409] width 192 height 9
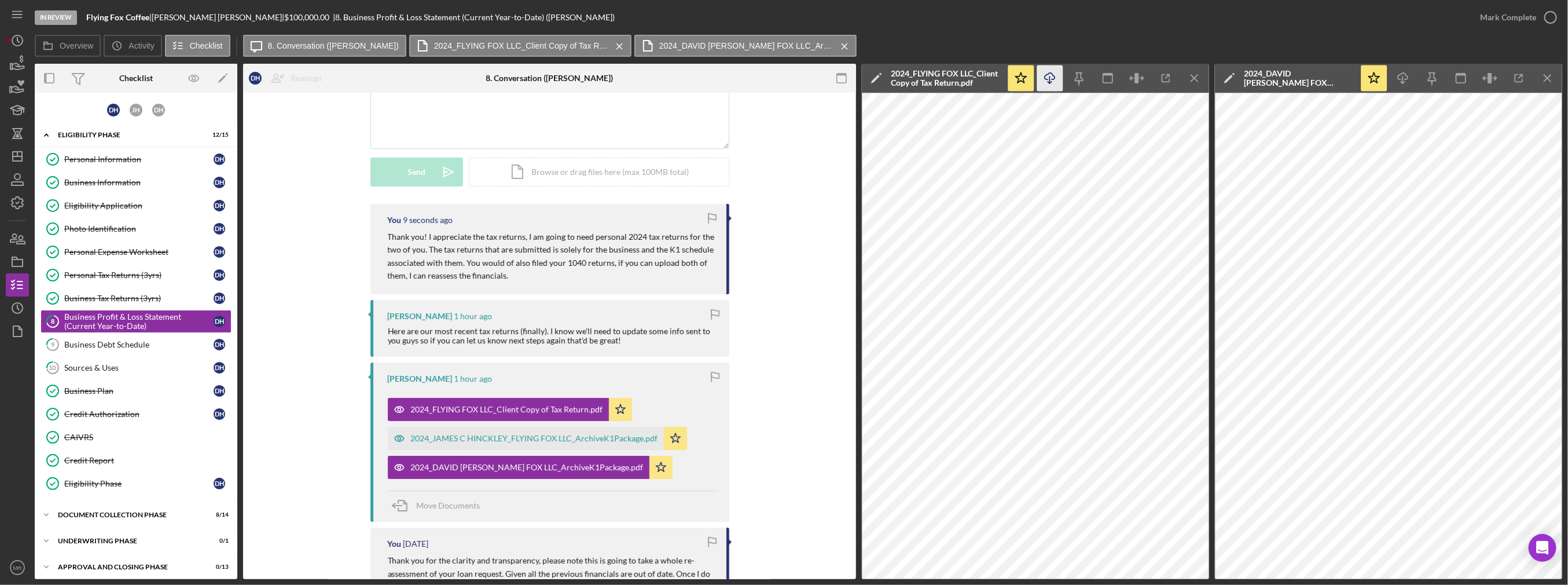
click at [786, 82] on icon "Icon/Download" at bounding box center [1050, 78] width 26 height 26
click at [16, 158] on icon "Icon/Dashboard" at bounding box center [17, 156] width 29 height 29
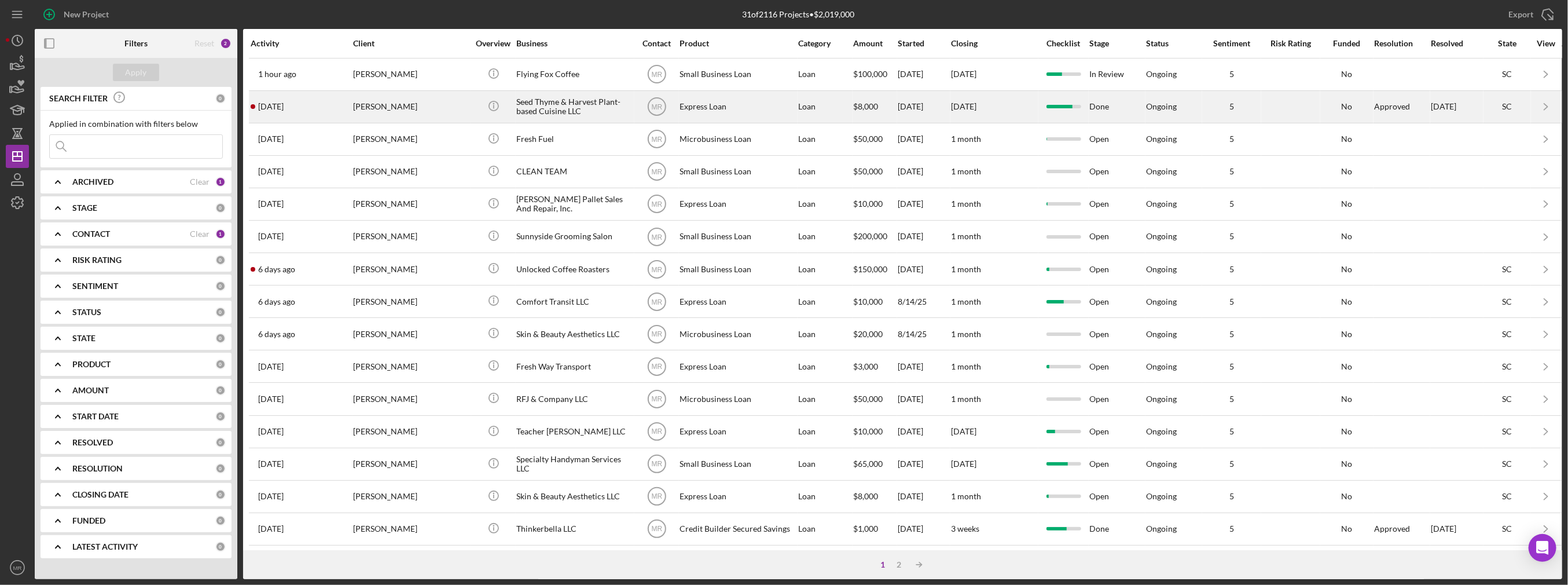
click at [310, 107] on div "[DATE] [PERSON_NAME]" at bounding box center [301, 107] width 101 height 31
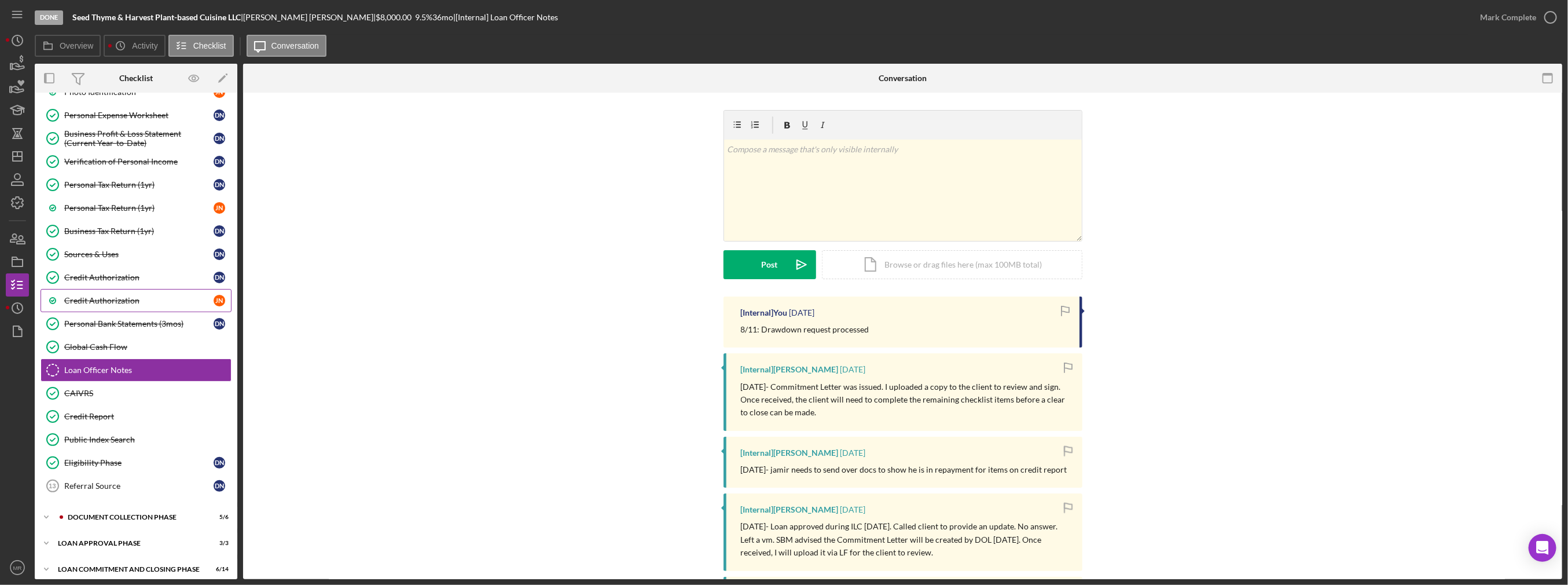
scroll to position [184, 0]
click at [20, 307] on icon "Icon/History" at bounding box center [17, 308] width 29 height 29
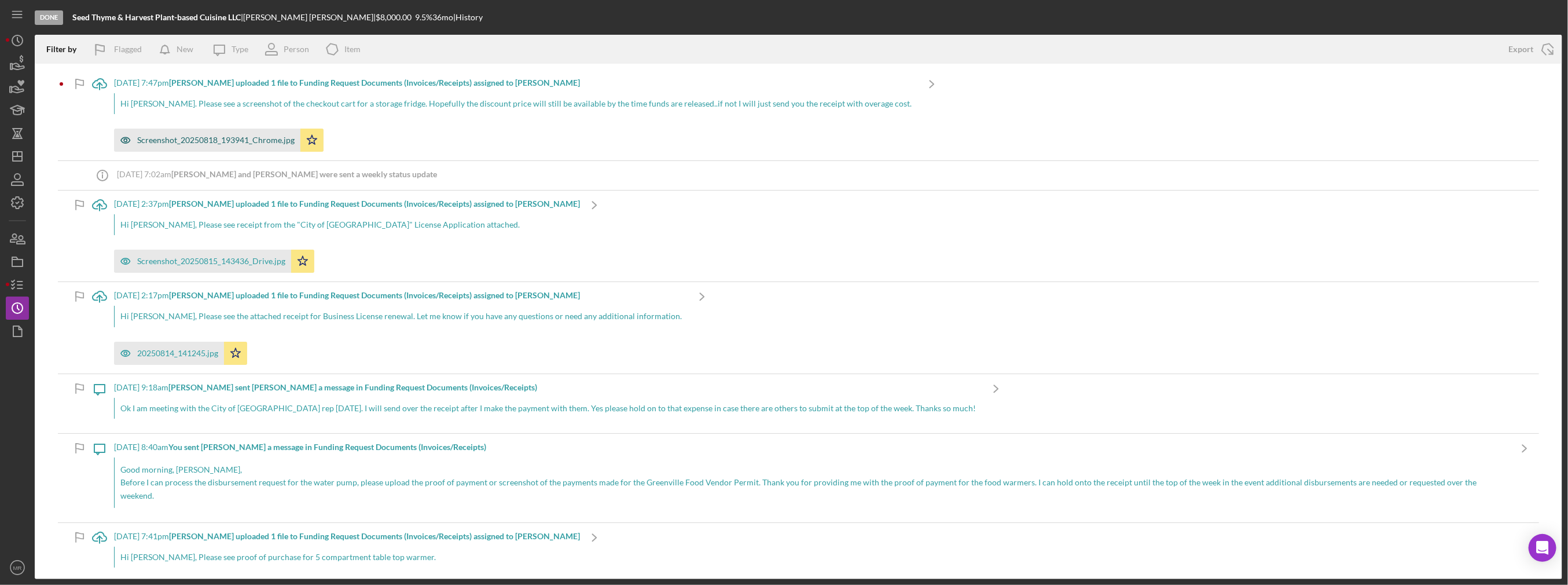
click at [172, 143] on div "Screenshot_20250818_193941_Chrome.jpg" at bounding box center [215, 140] width 158 height 9
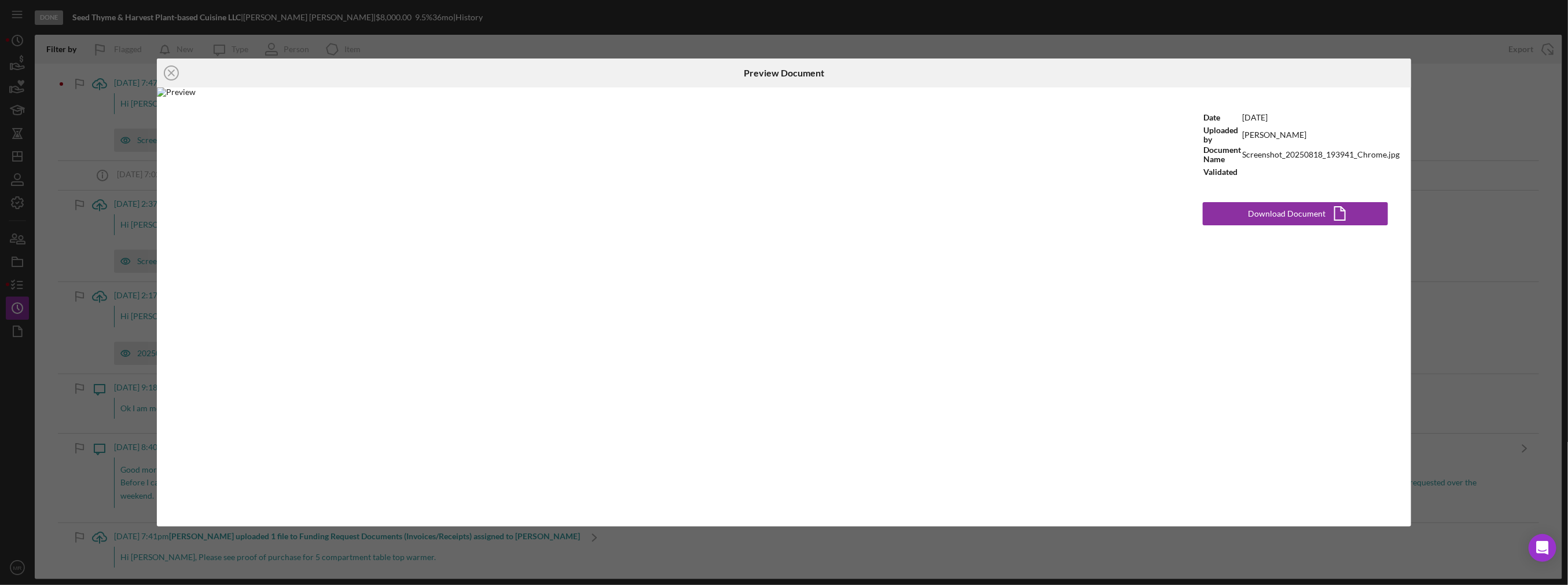
click at [786, 110] on div "Icon/Close Preview Document Date [DATE] Uploaded by [PERSON_NAME] Document Name…" at bounding box center [784, 292] width 1568 height 585
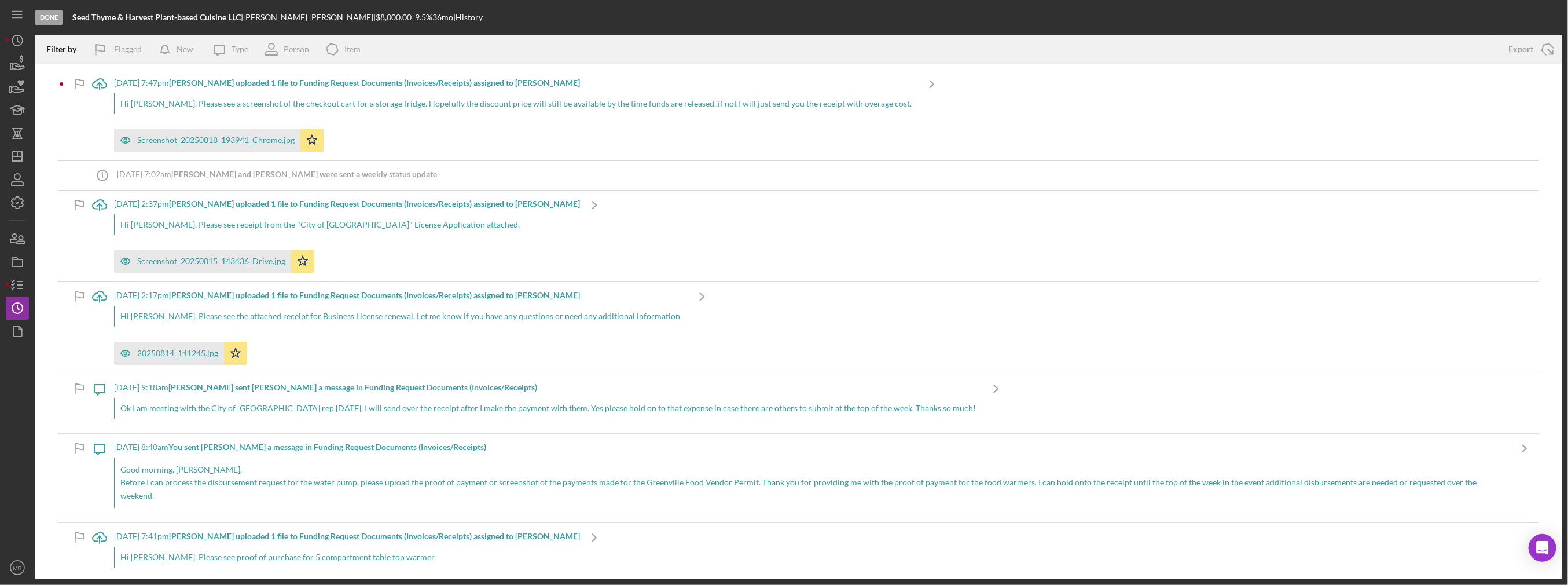
click at [356, 344] on div "20250814_141245.jpg Icon/Star" at bounding box center [401, 350] width 574 height 29
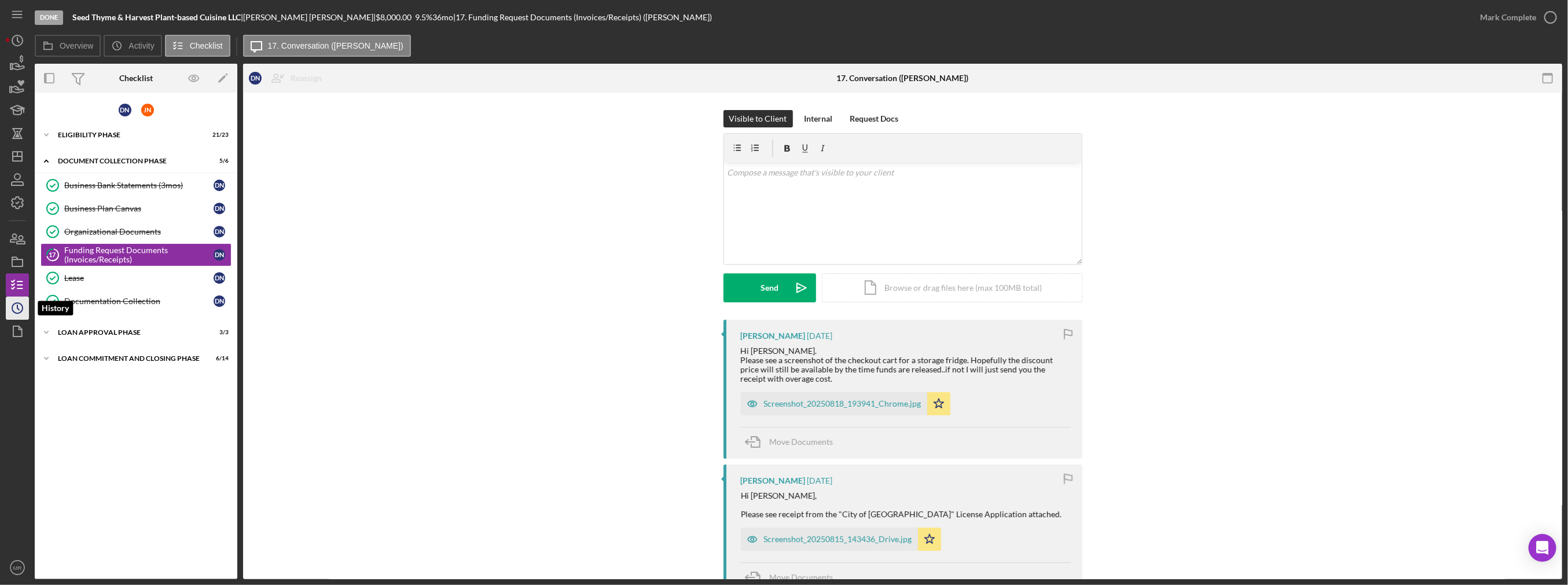
click at [17, 305] on polyline "button" at bounding box center [18, 307] width 2 height 5
